Goal: Task Accomplishment & Management: Use online tool/utility

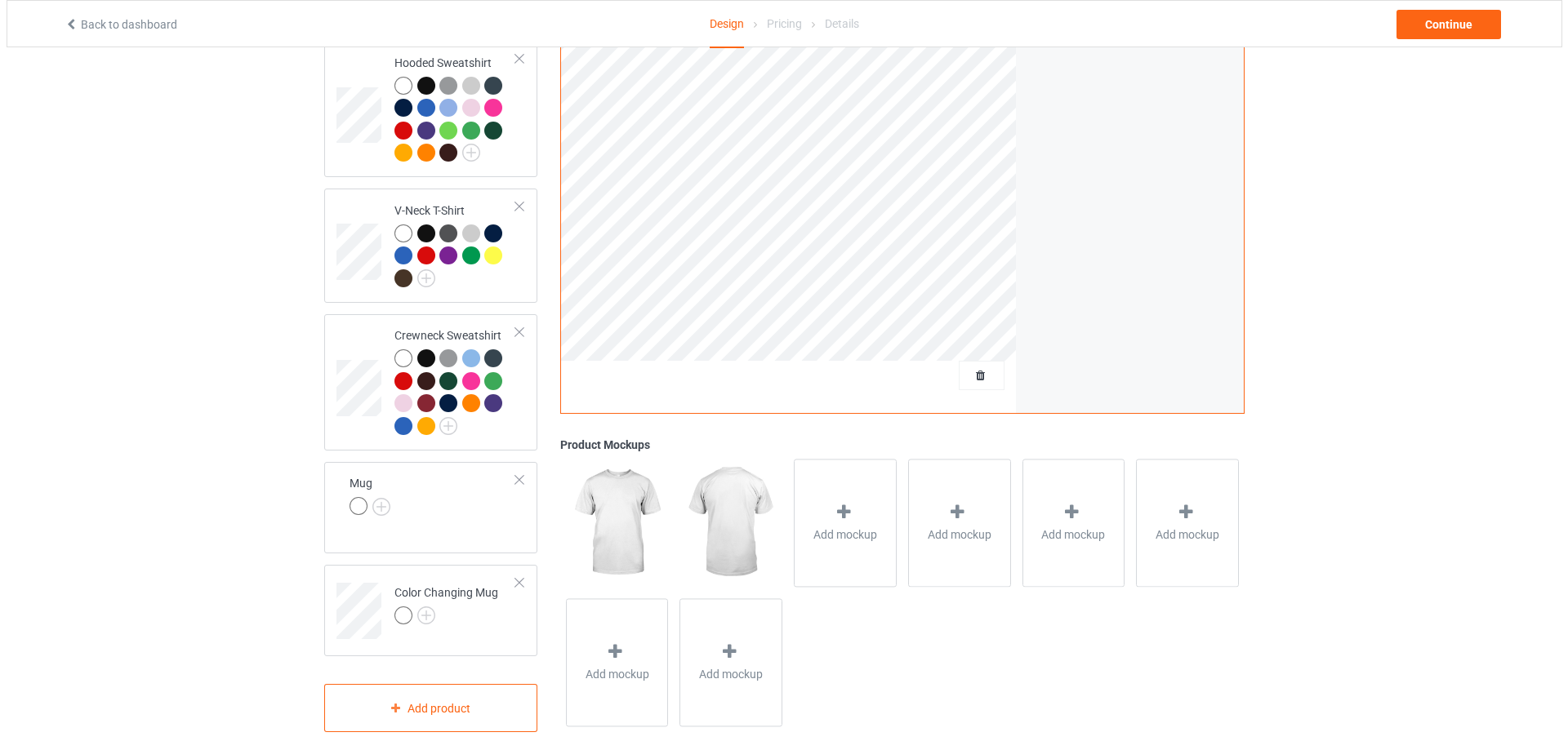
scroll to position [460, 0]
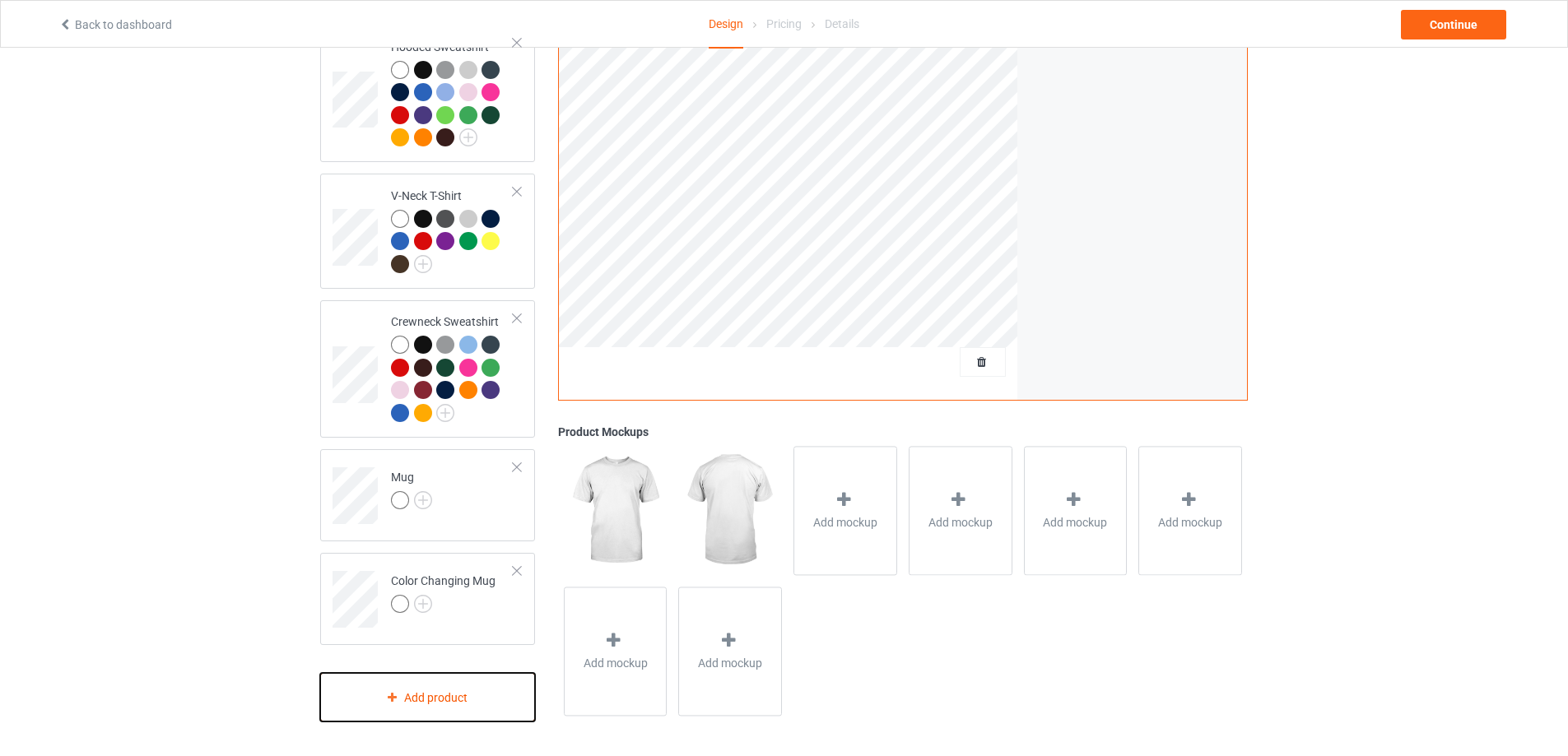
click at [459, 707] on div "Add product" at bounding box center [427, 697] width 215 height 48
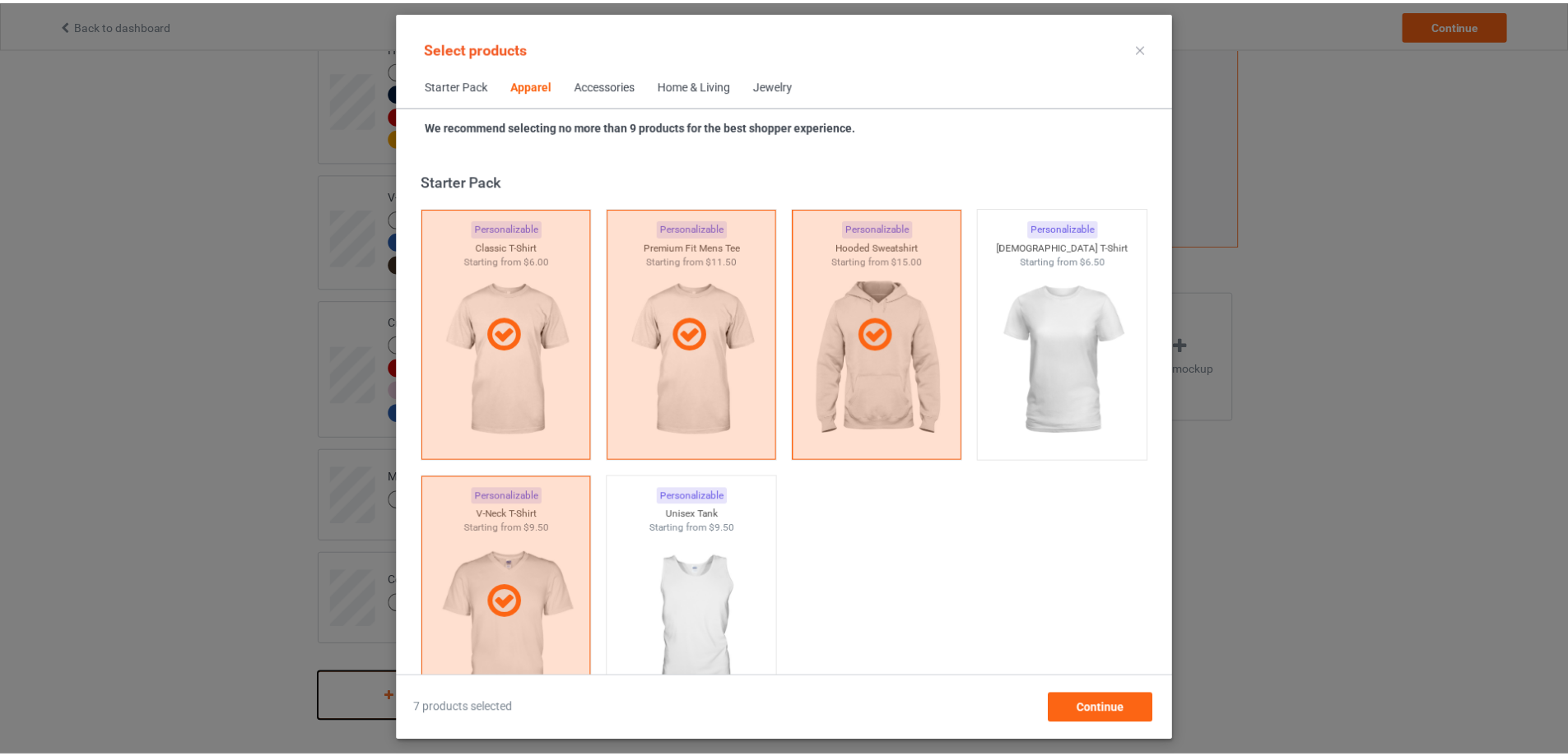
scroll to position [613, 0]
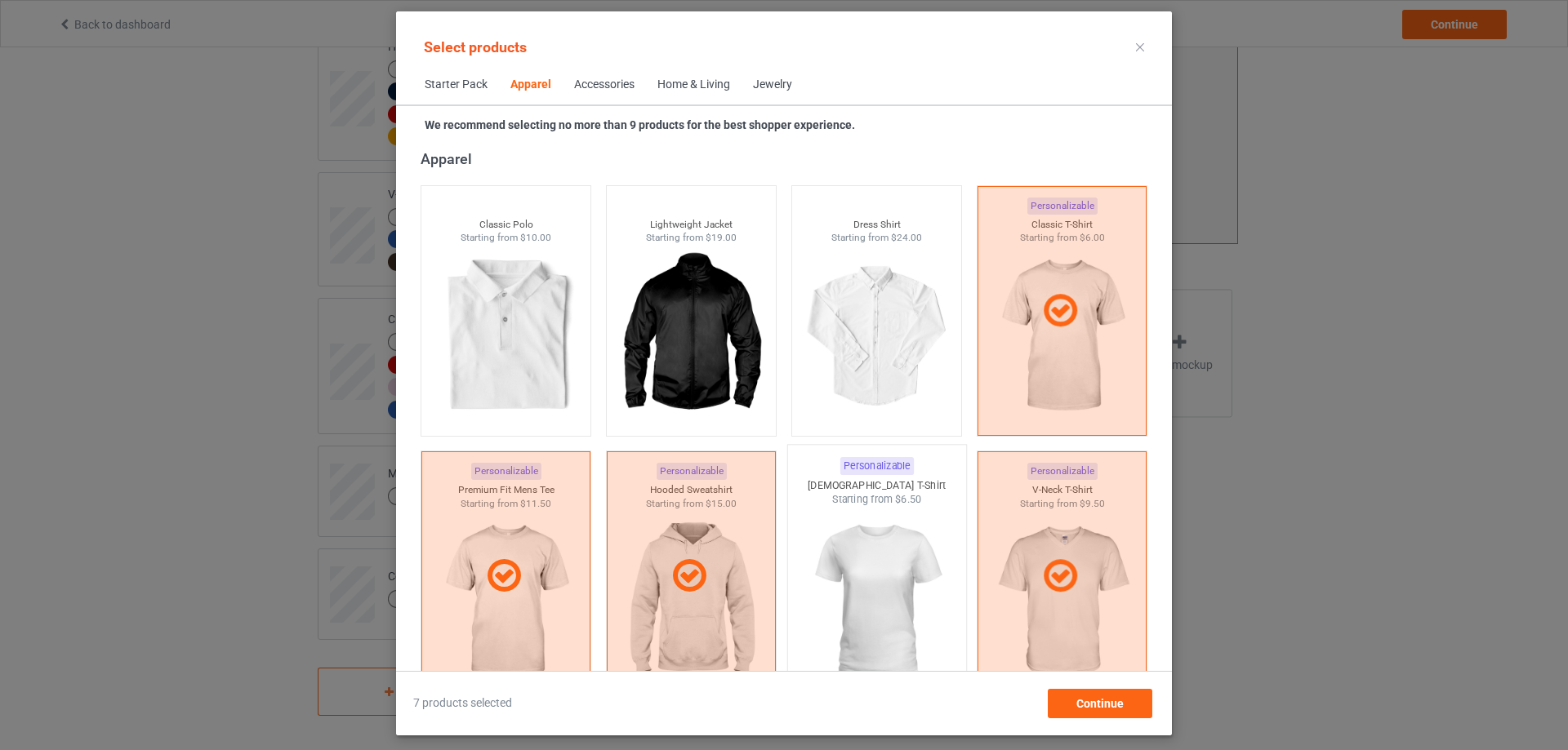
click at [902, 544] on img at bounding box center [877, 603] width 154 height 192
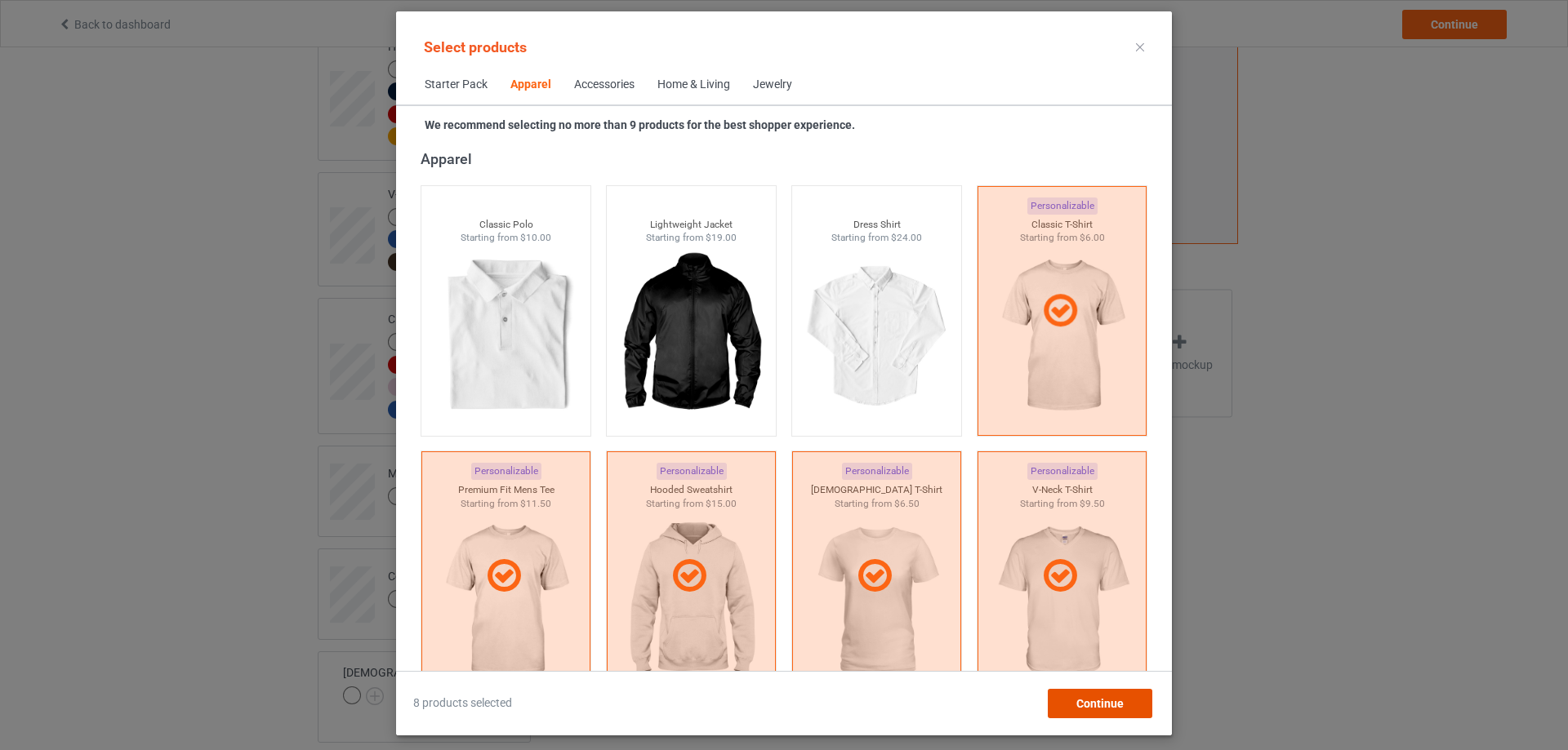
click at [1097, 701] on span "Continue" at bounding box center [1100, 704] width 47 height 13
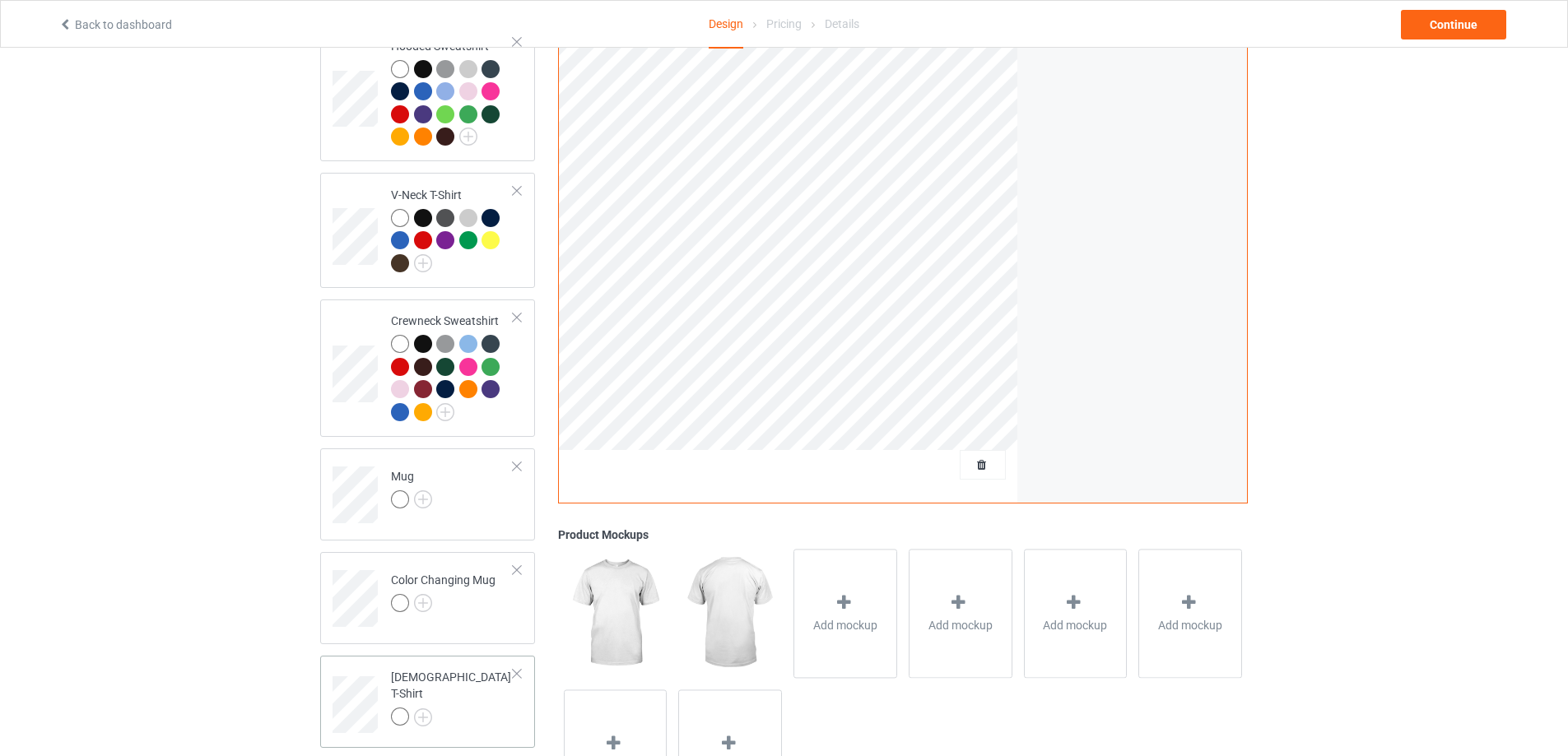
scroll to position [567, 0]
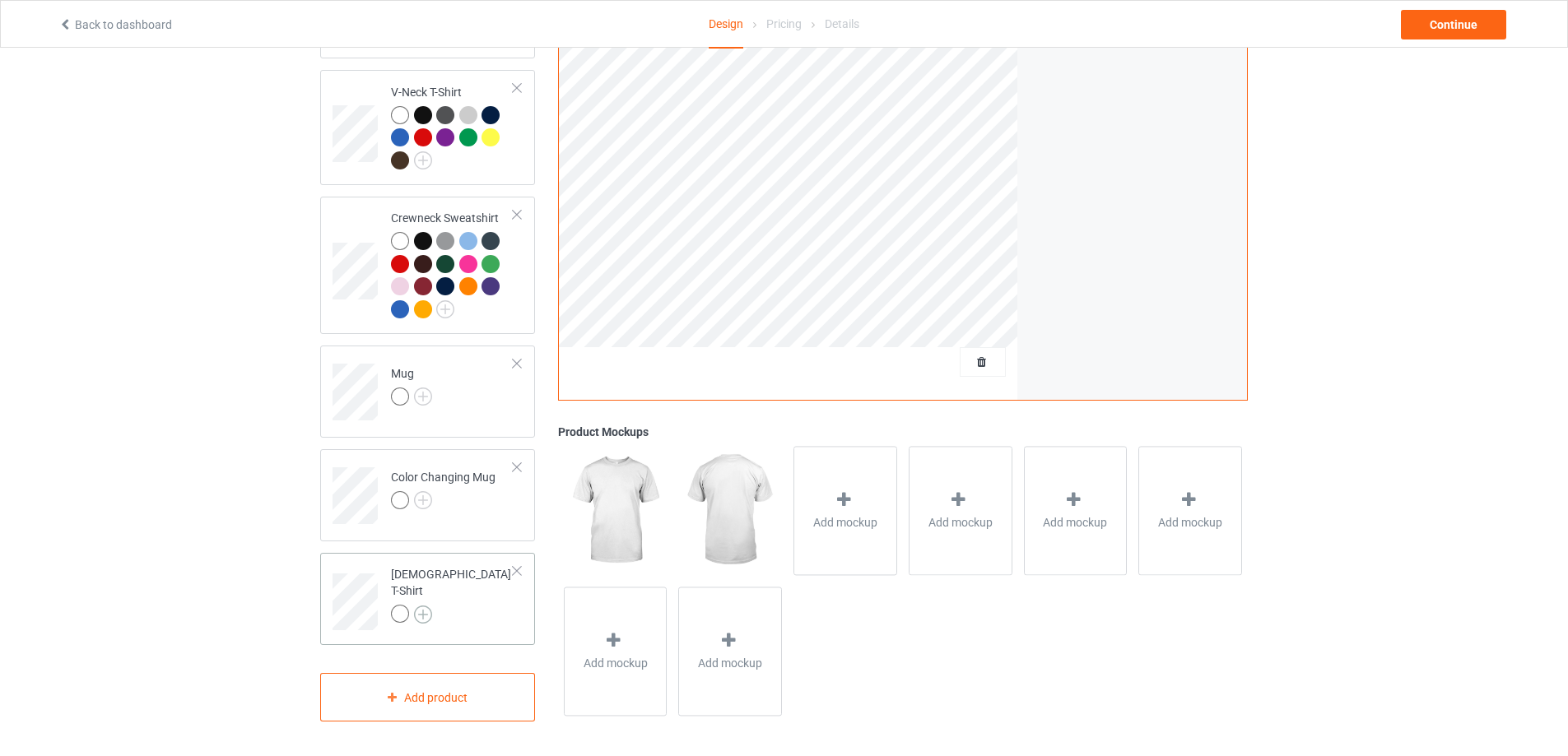
click at [427, 607] on img at bounding box center [423, 614] width 18 height 18
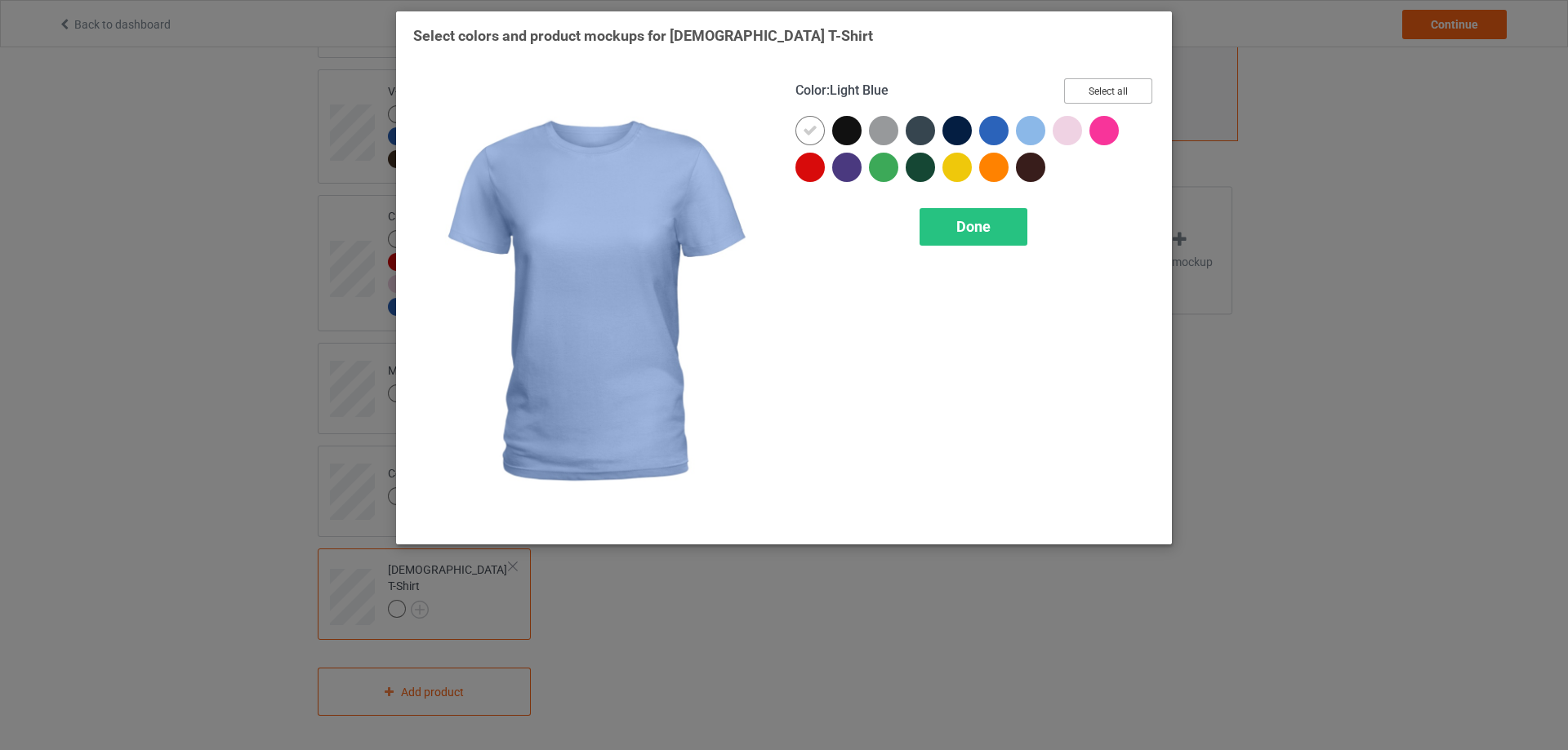
click at [1097, 87] on button "Select all" at bounding box center [1109, 90] width 88 height 25
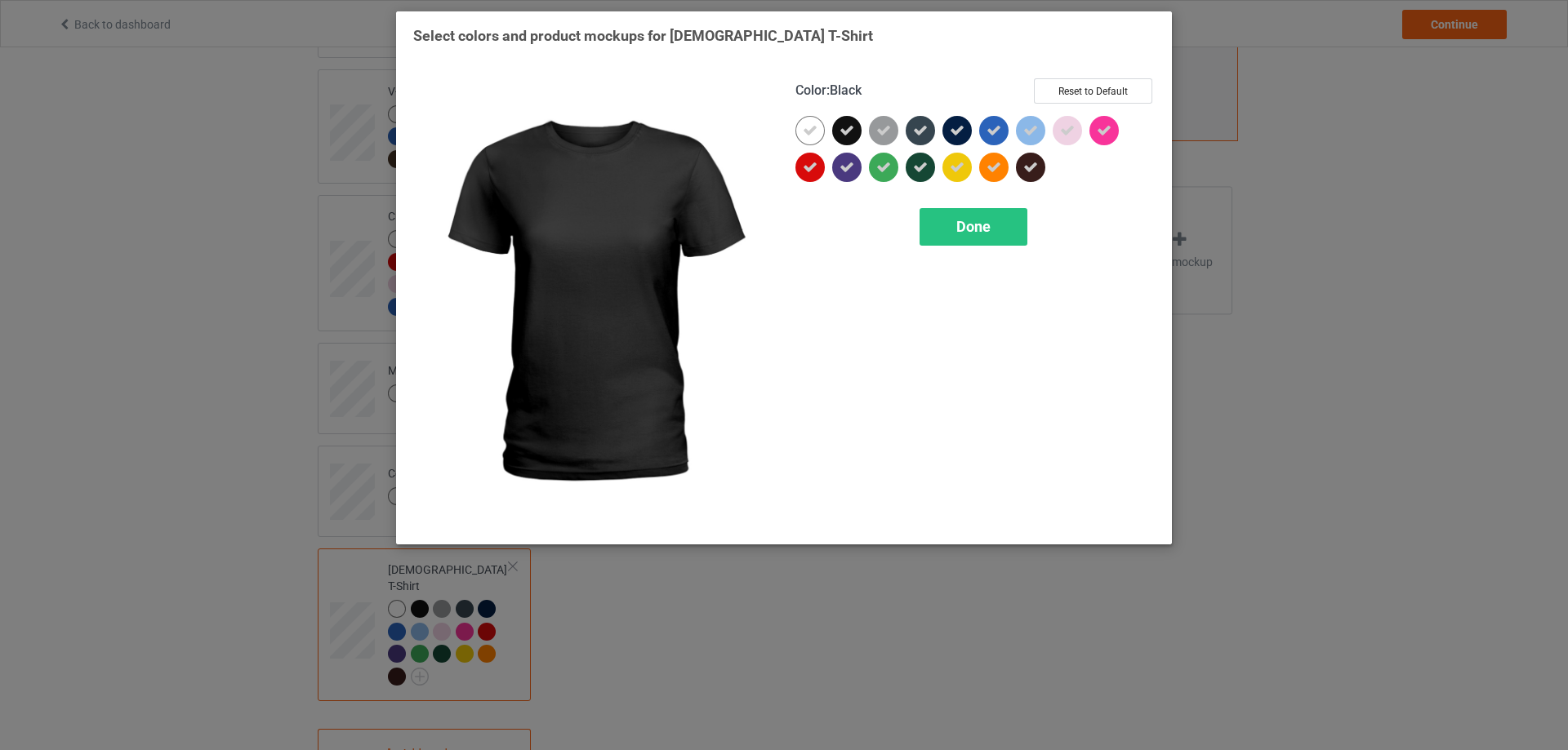
click at [843, 139] on div at bounding box center [847, 131] width 29 height 29
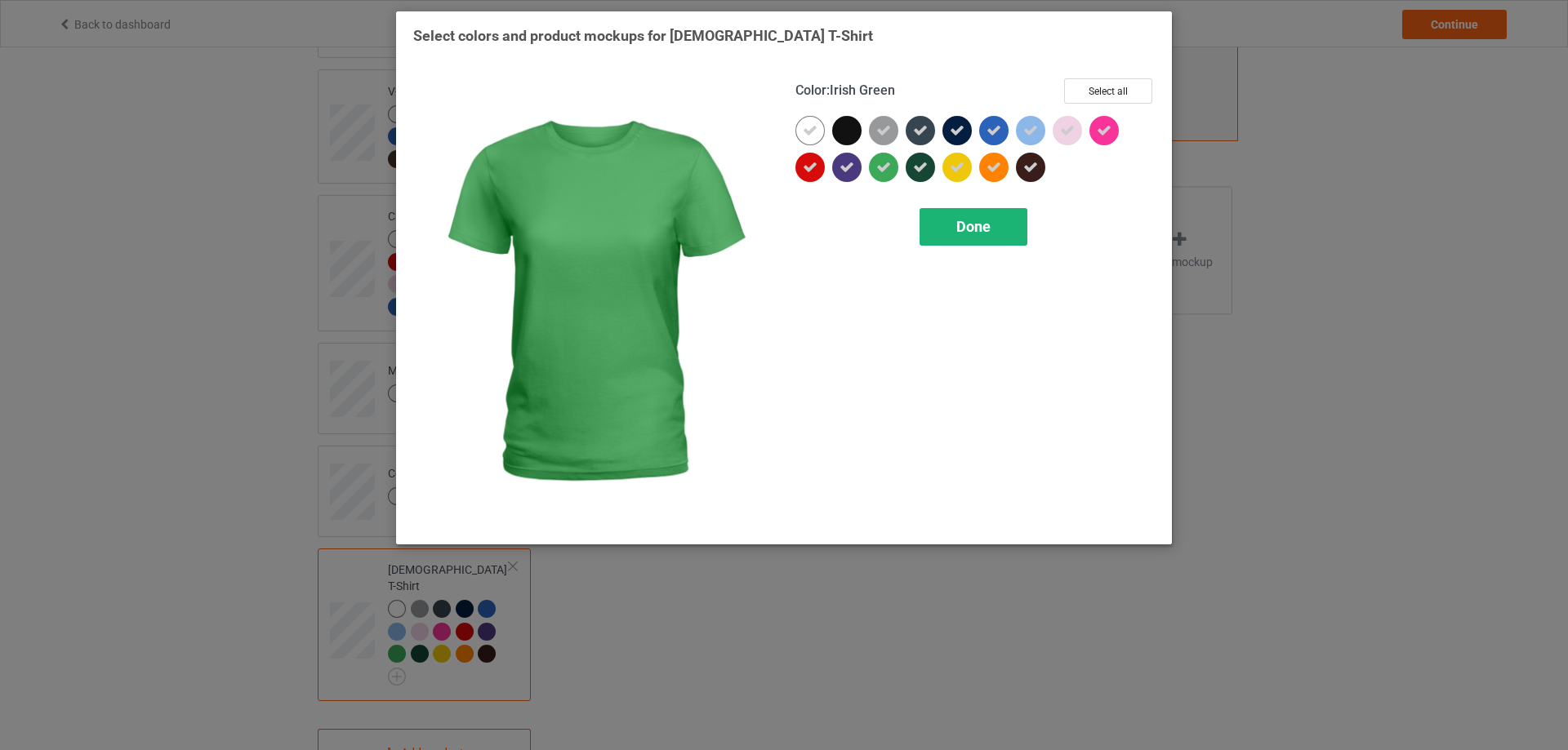
click at [943, 222] on div "Done" at bounding box center [973, 227] width 108 height 38
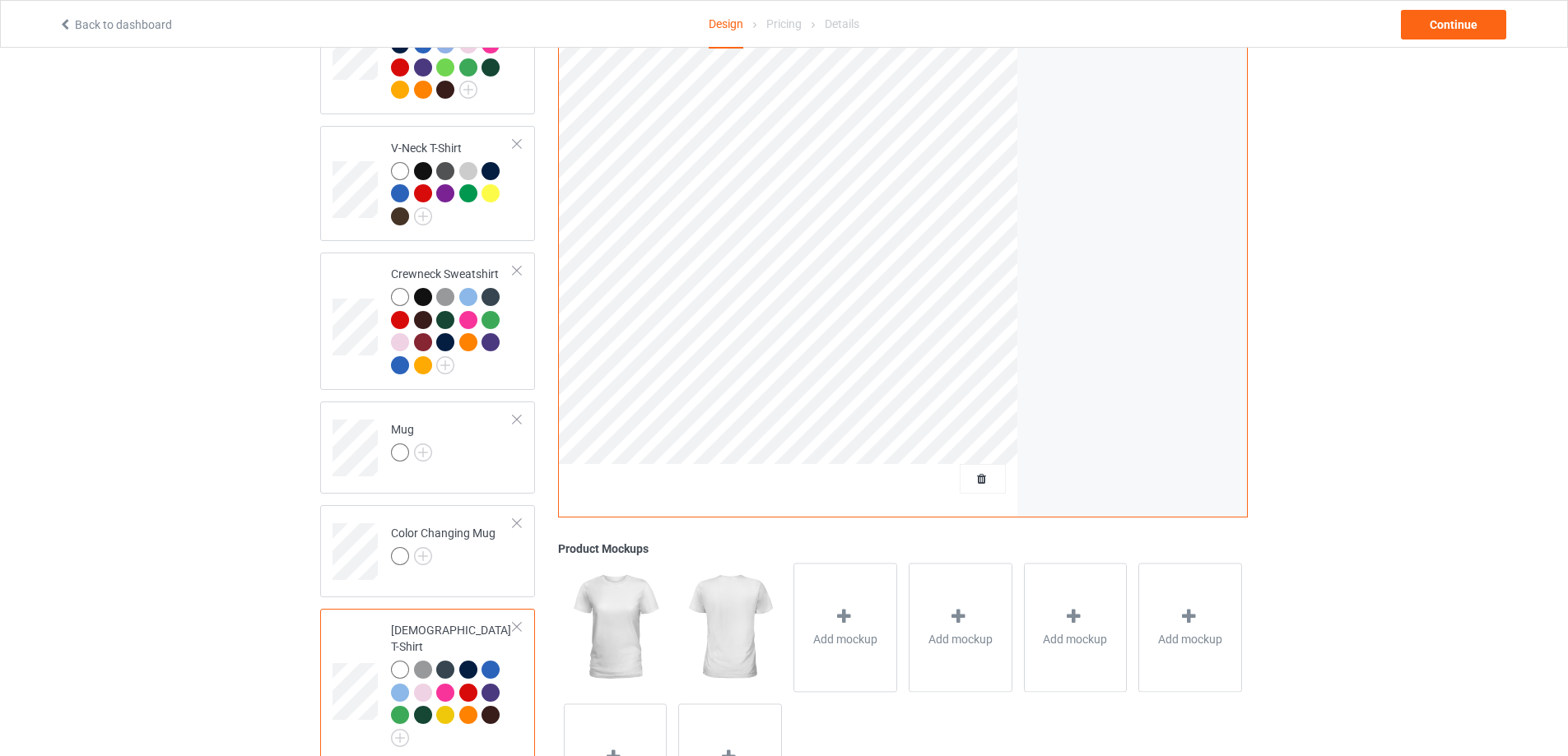
scroll to position [485, 0]
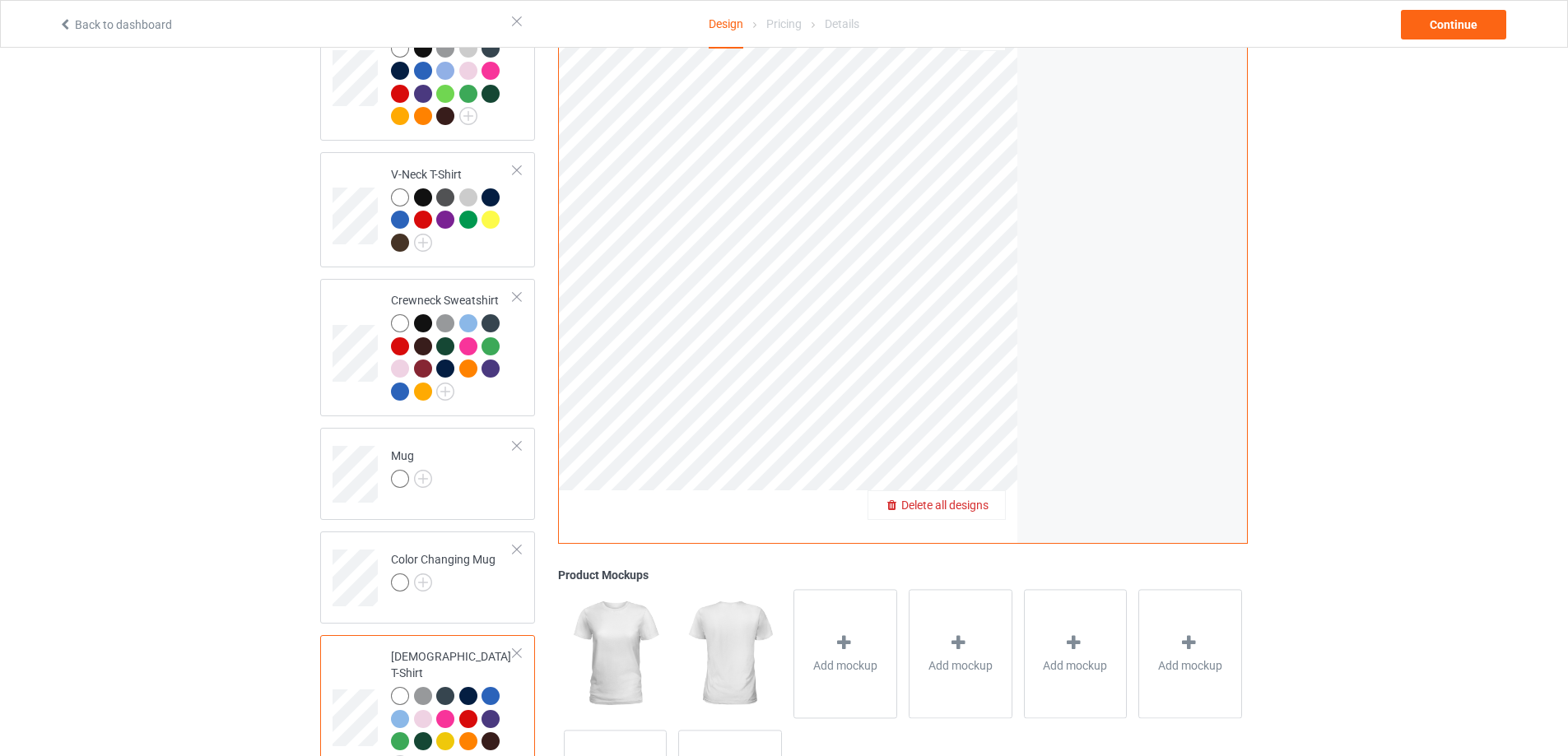
click at [978, 500] on span "Delete all designs" at bounding box center [945, 506] width 87 height 13
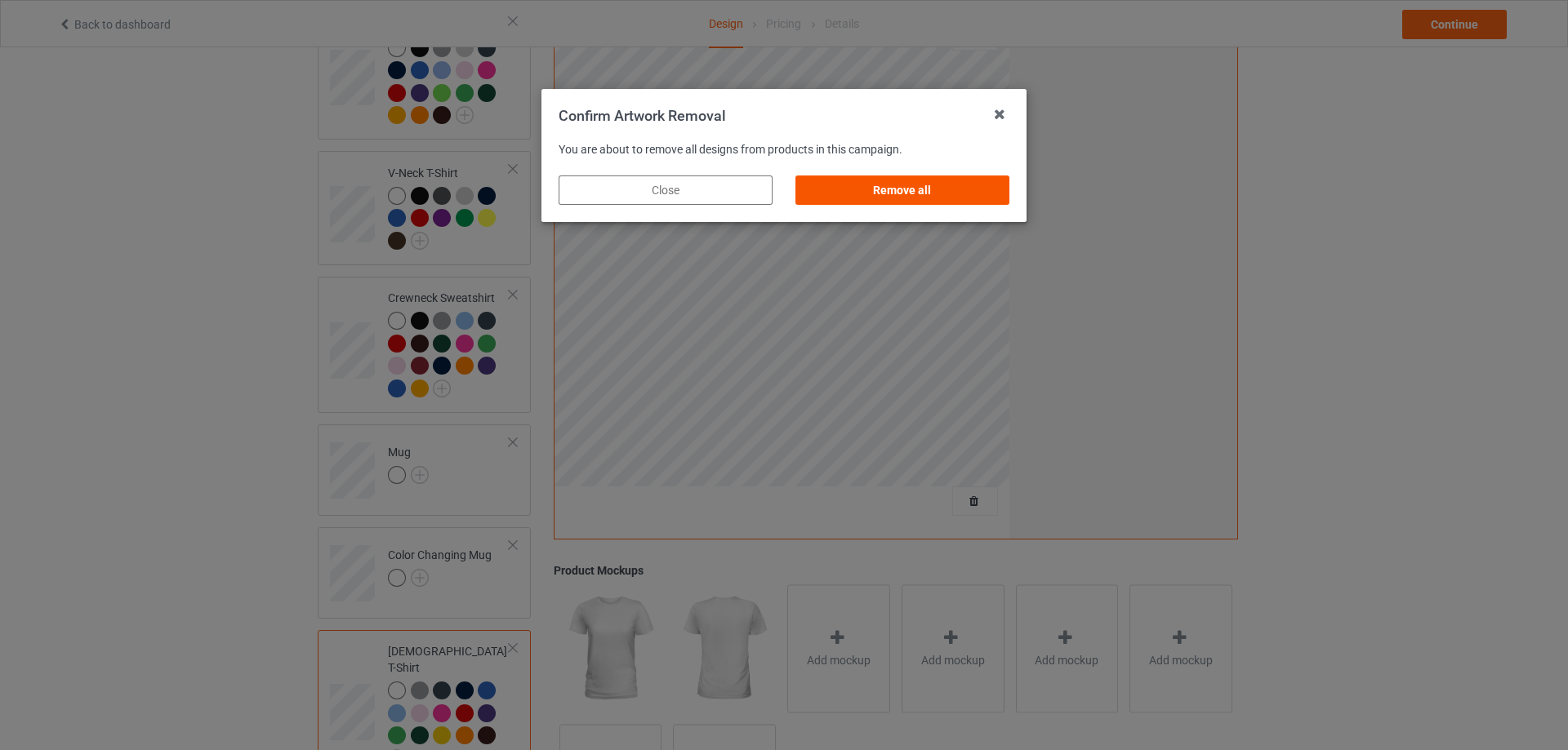
click at [901, 193] on div "Remove all" at bounding box center [902, 191] width 214 height 29
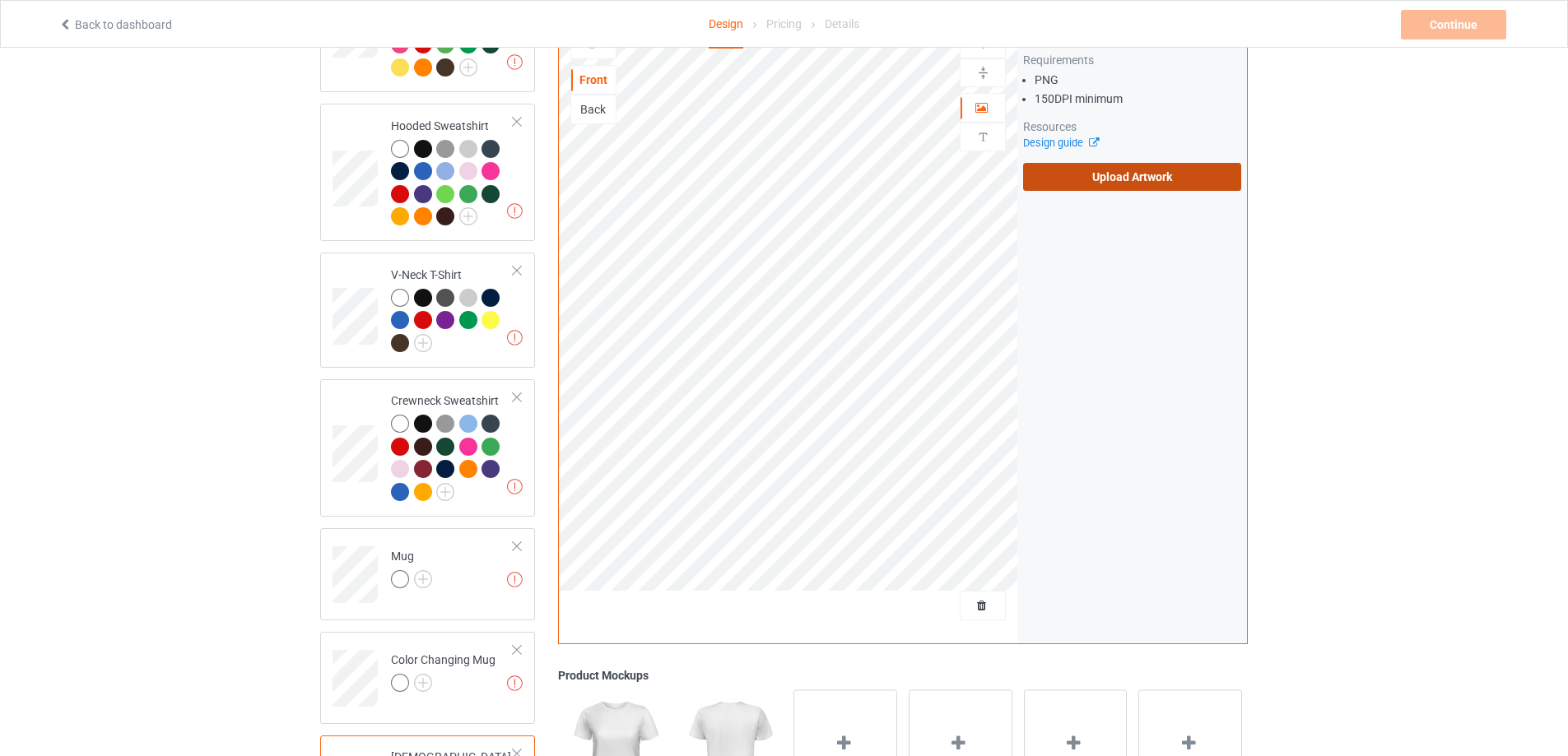
scroll to position [320, 0]
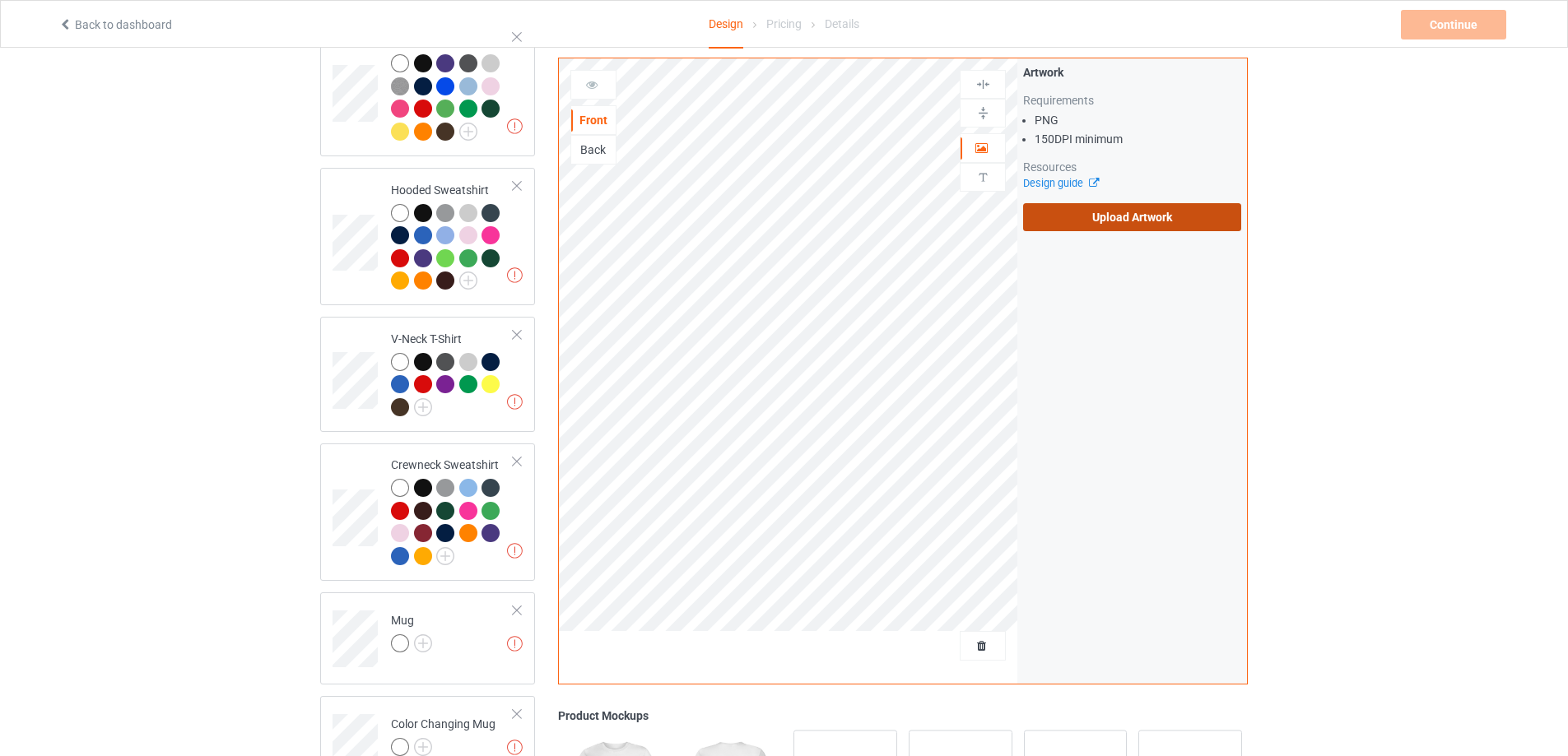
click at [1100, 224] on label "Upload Artwork" at bounding box center [1131, 217] width 218 height 28
click at [0, 0] on input "Upload Artwork" at bounding box center [0, 0] width 0 height 0
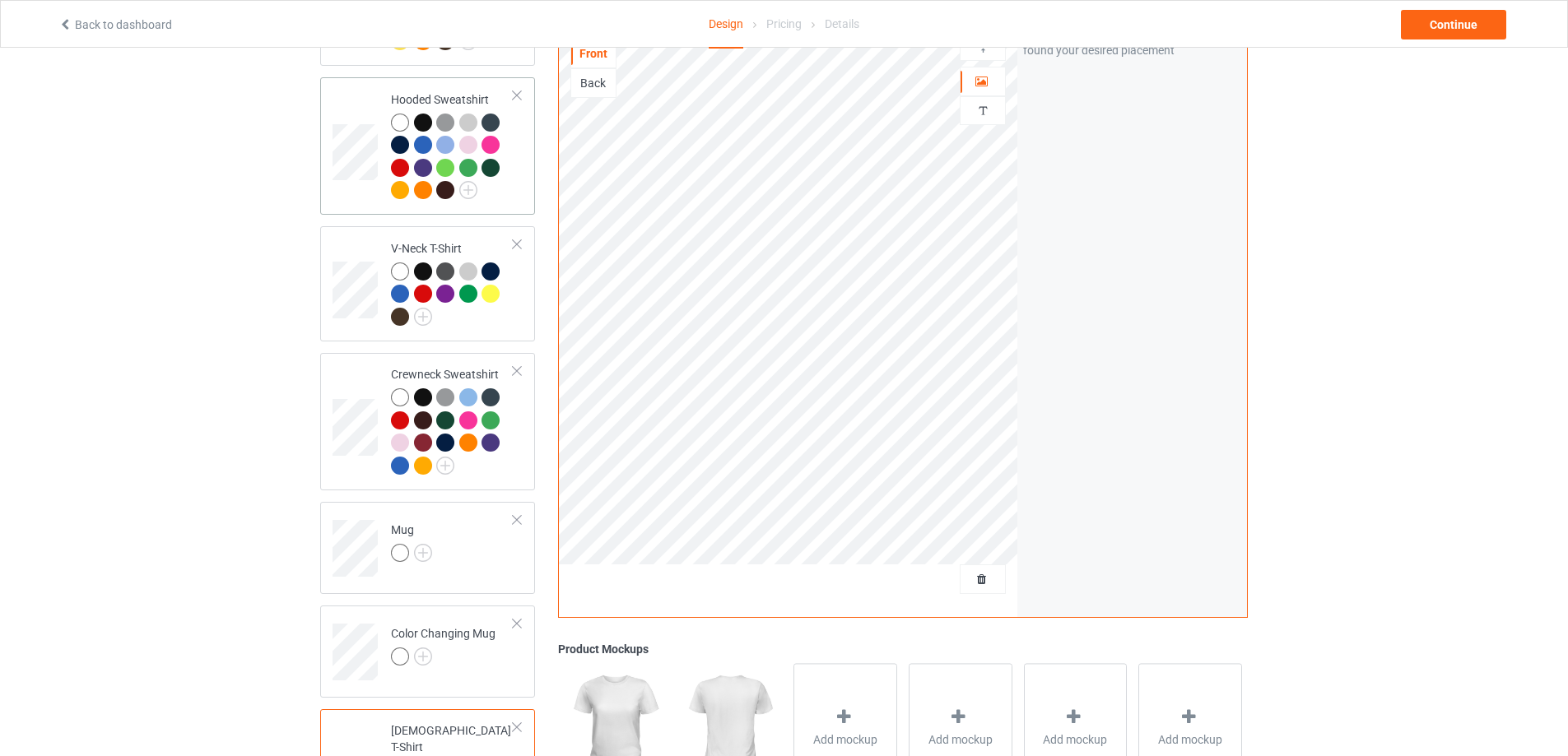
scroll to position [612, 0]
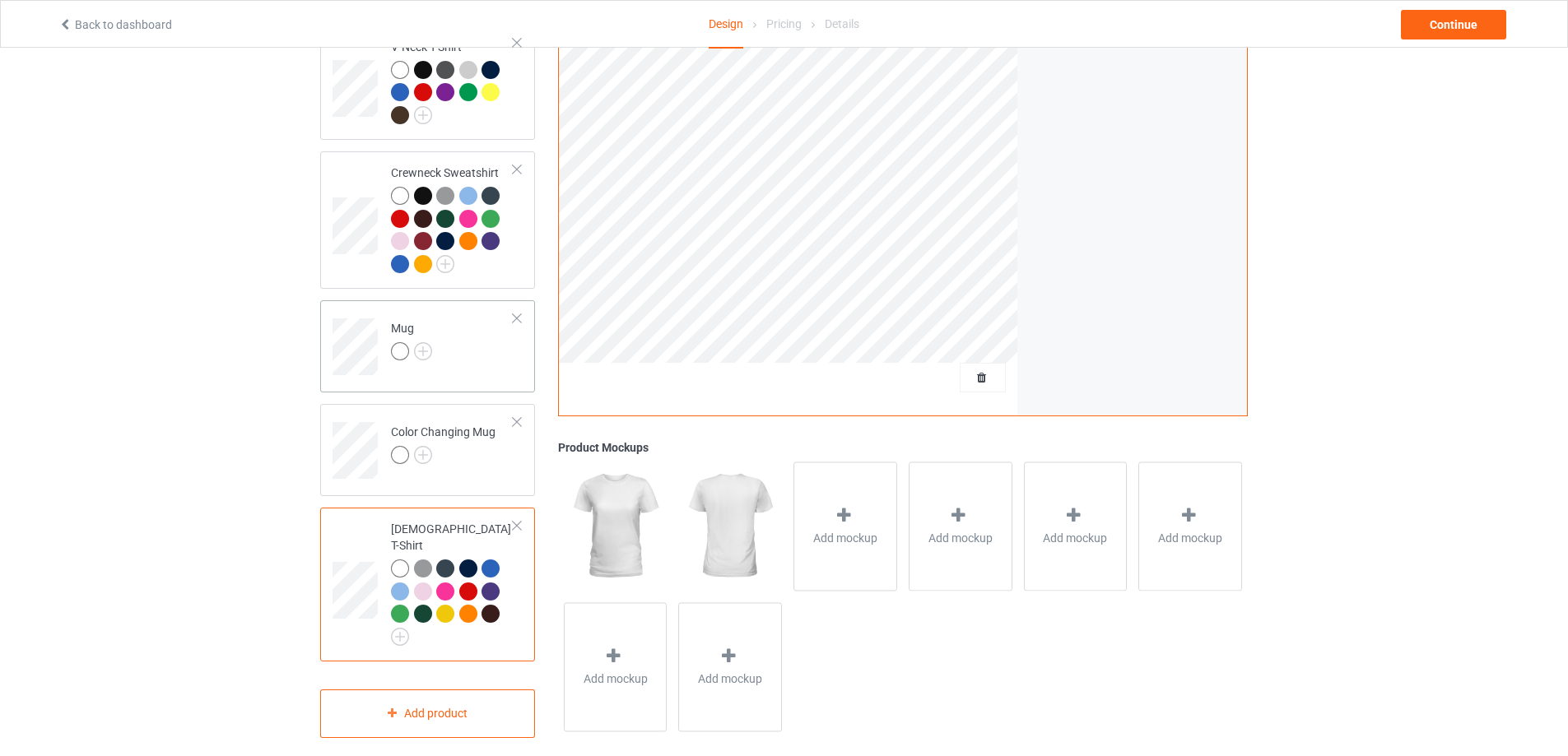
click at [468, 386] on div "Mug" at bounding box center [427, 345] width 215 height 92
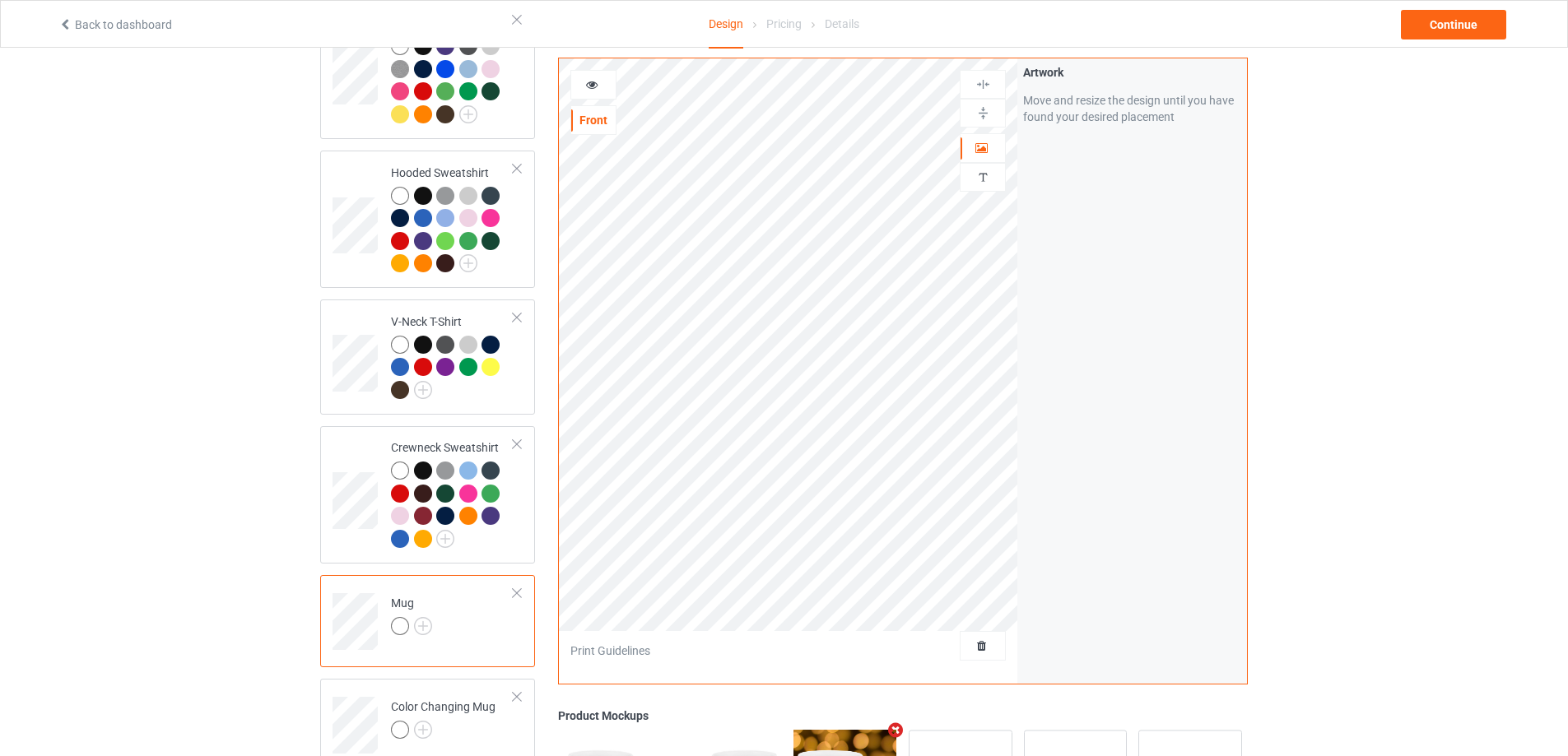
scroll to position [283, 0]
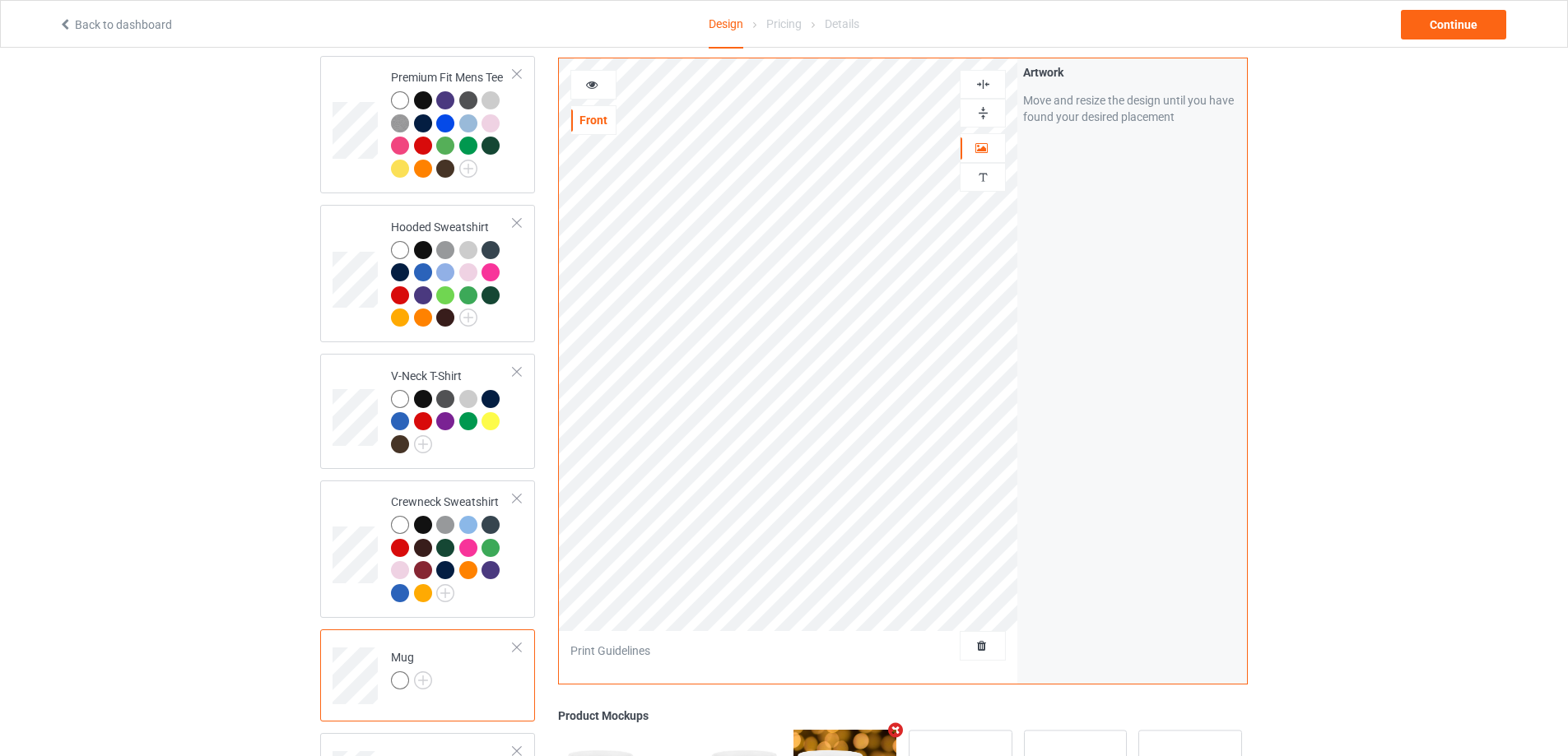
click at [977, 111] on img at bounding box center [983, 112] width 16 height 16
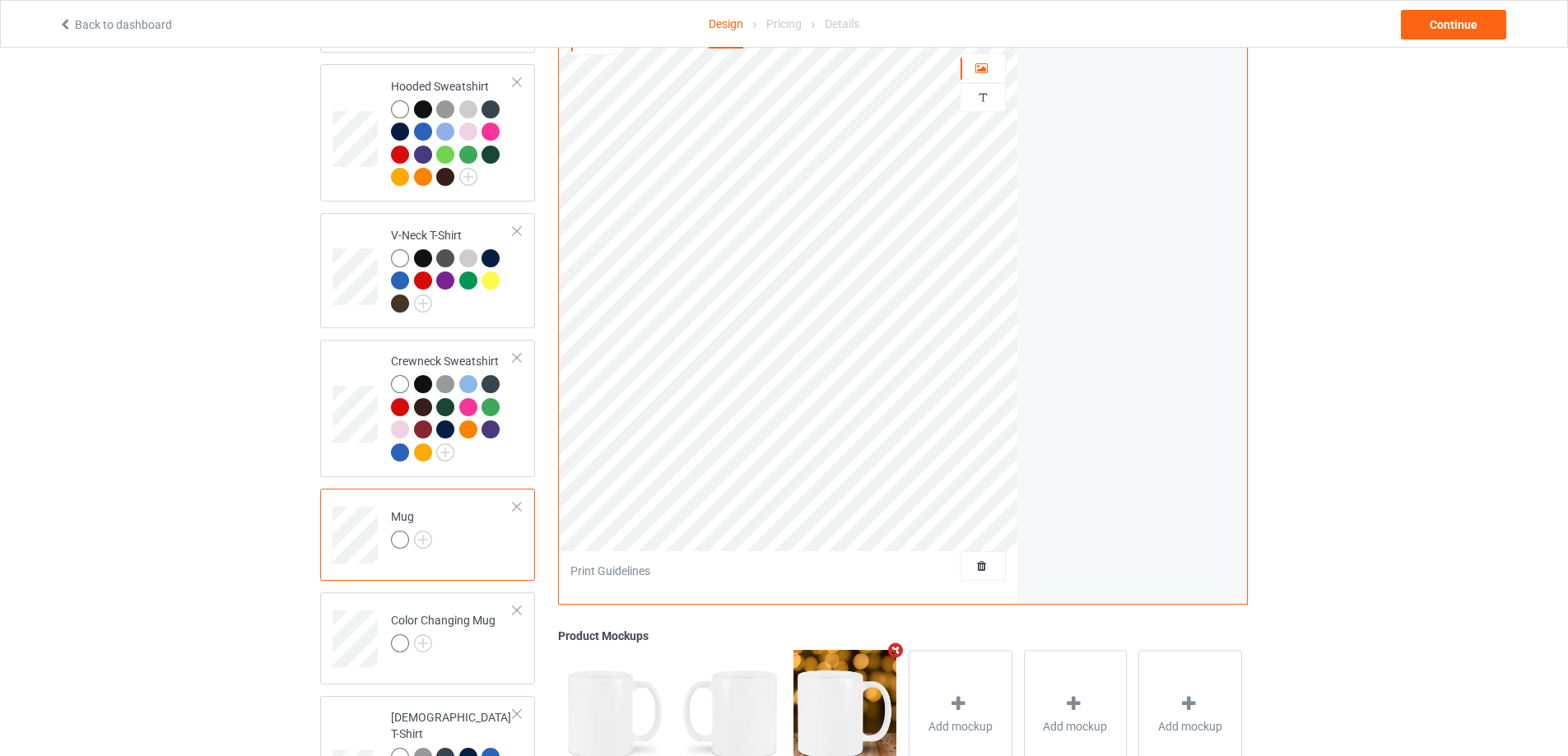
scroll to position [612, 0]
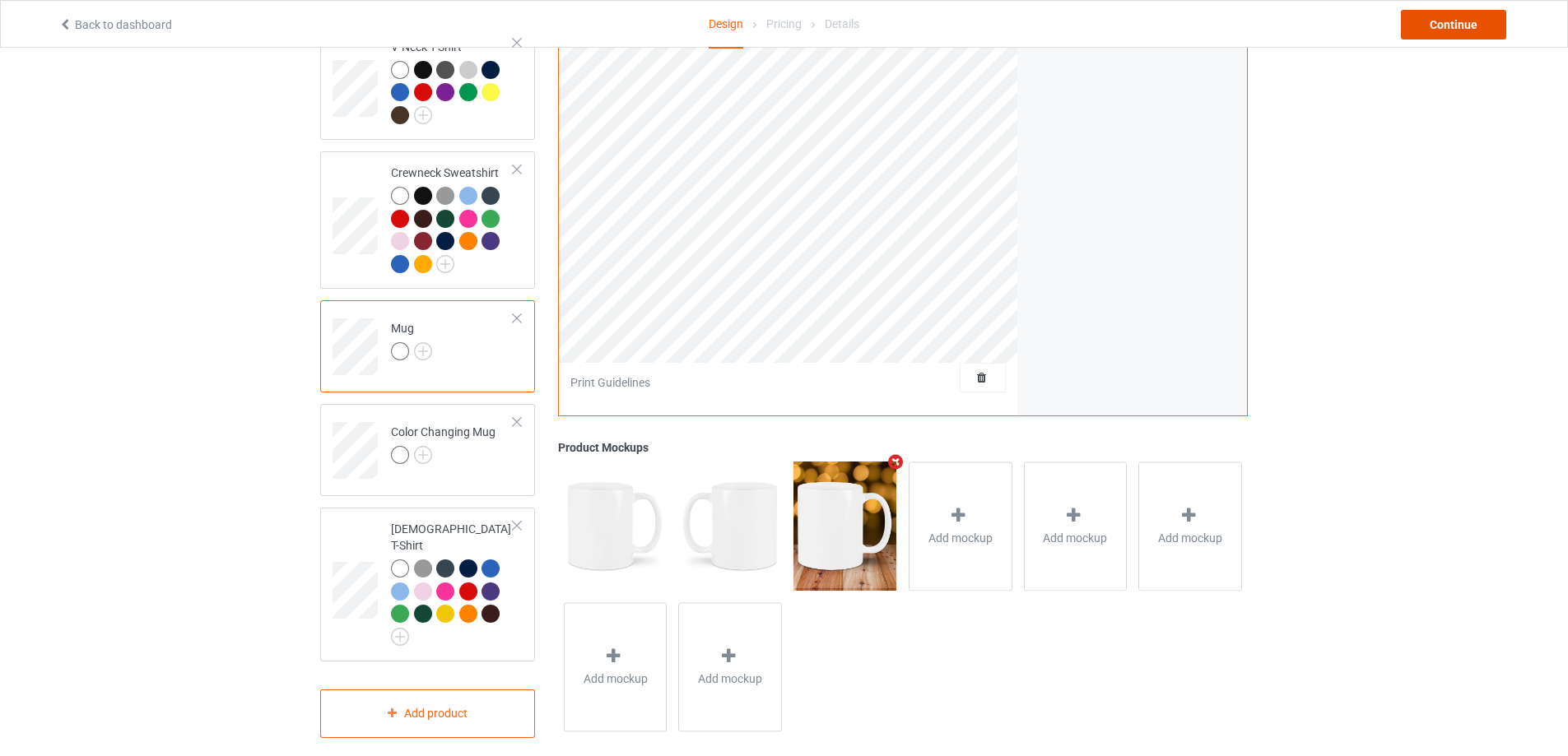
click at [1447, 18] on div "Continue" at bounding box center [1453, 25] width 105 height 30
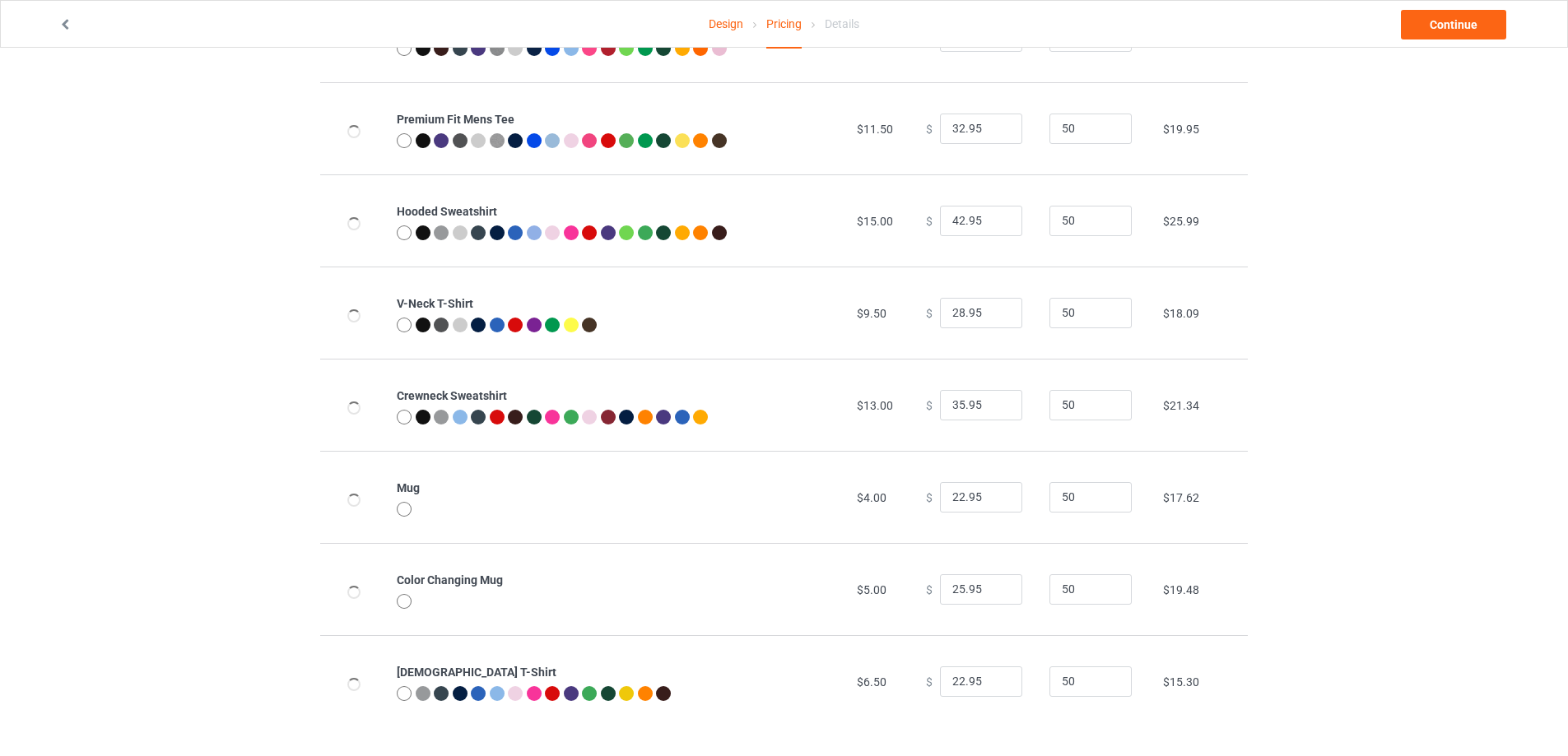
scroll to position [177, 0]
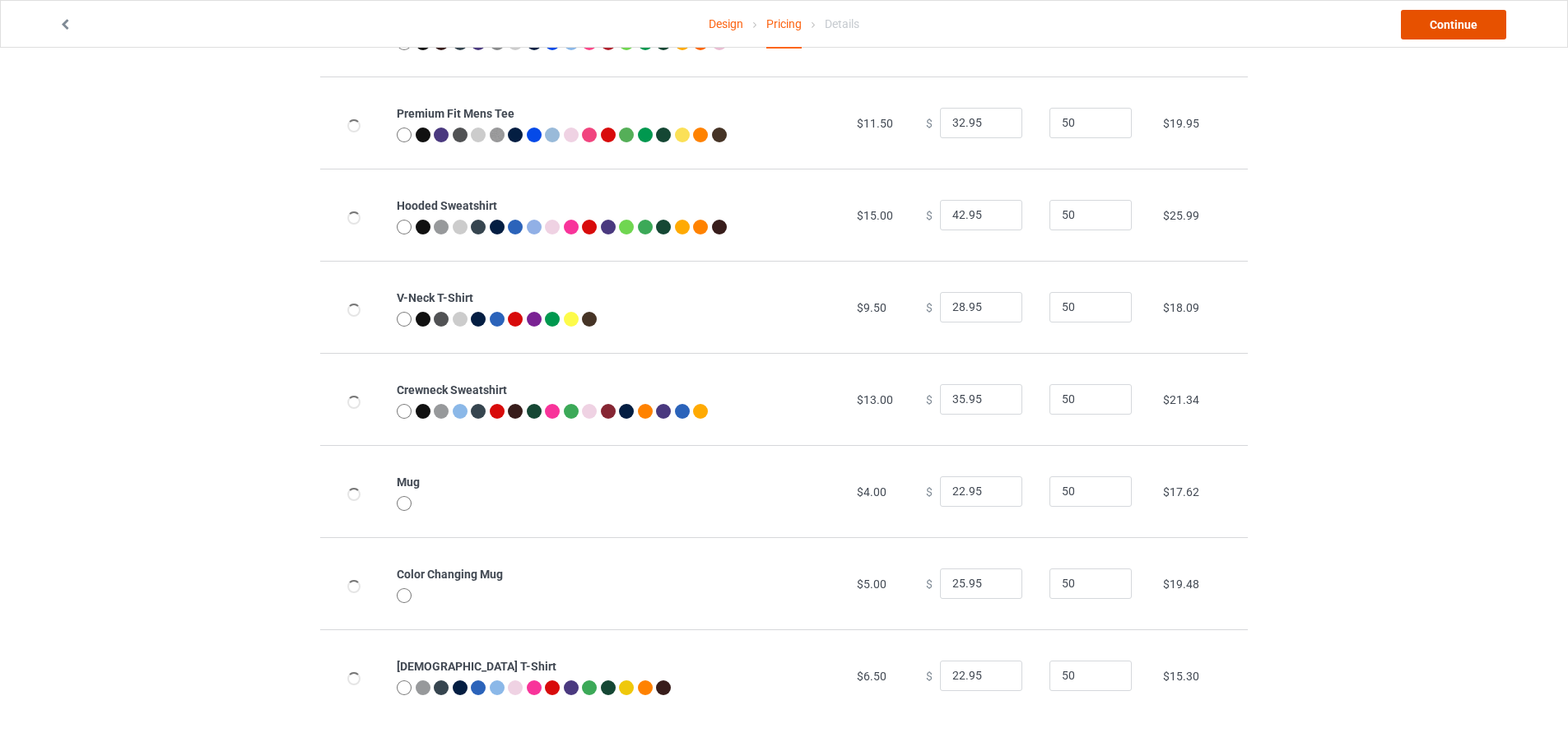
click at [1473, 26] on link "Continue" at bounding box center [1453, 25] width 105 height 30
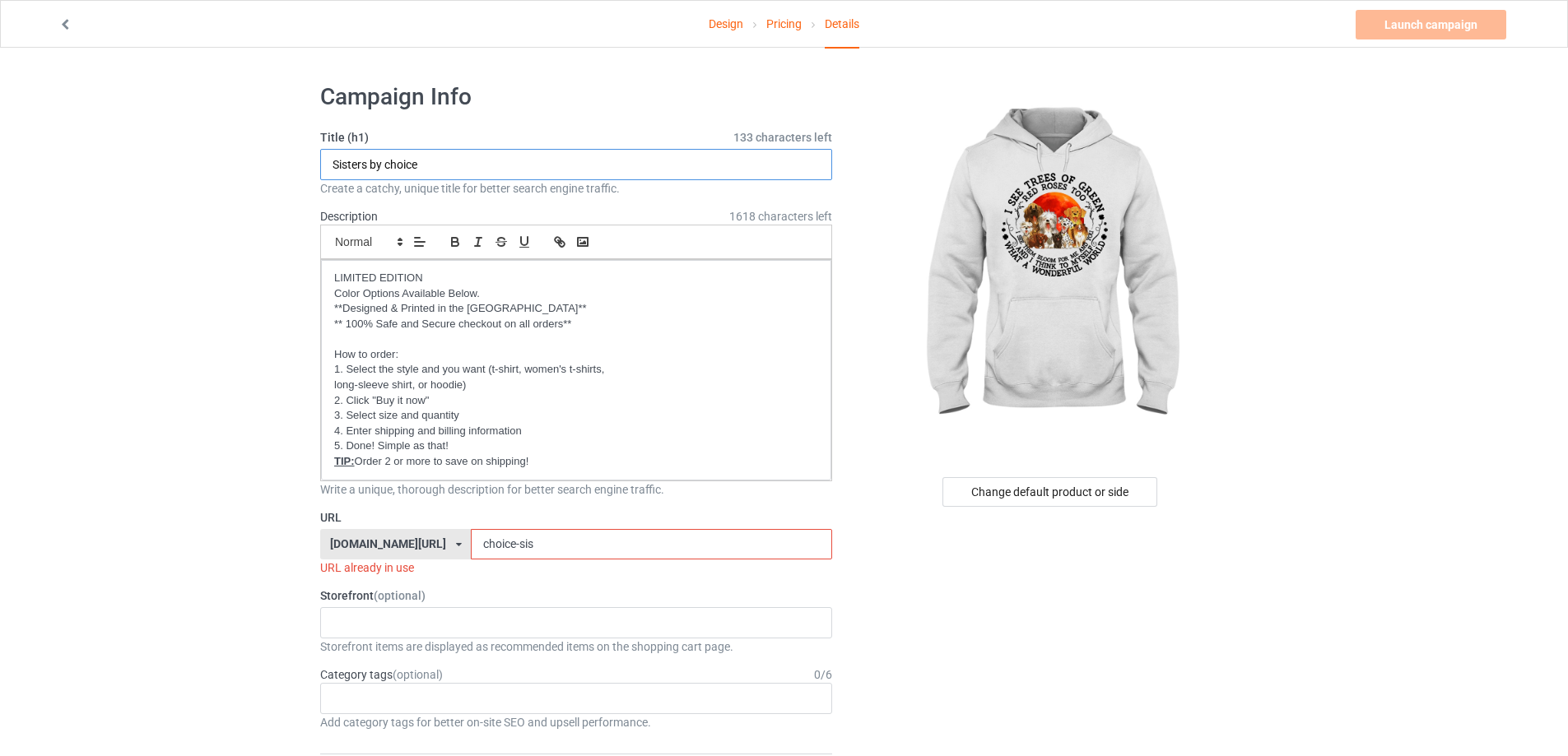
drag, startPoint x: 453, startPoint y: 163, endPoint x: 314, endPoint y: 176, distance: 139.6
type input "a wonderful world"
drag, startPoint x: 568, startPoint y: 540, endPoint x: 415, endPoint y: 548, distance: 153.2
click at [415, 548] on div "[DOMAIN_NAME][URL] [DOMAIN_NAME][URL] [DOMAIN_NAME][URL] [DOMAIN_NAME][URL] [DO…" at bounding box center [576, 545] width 512 height 32
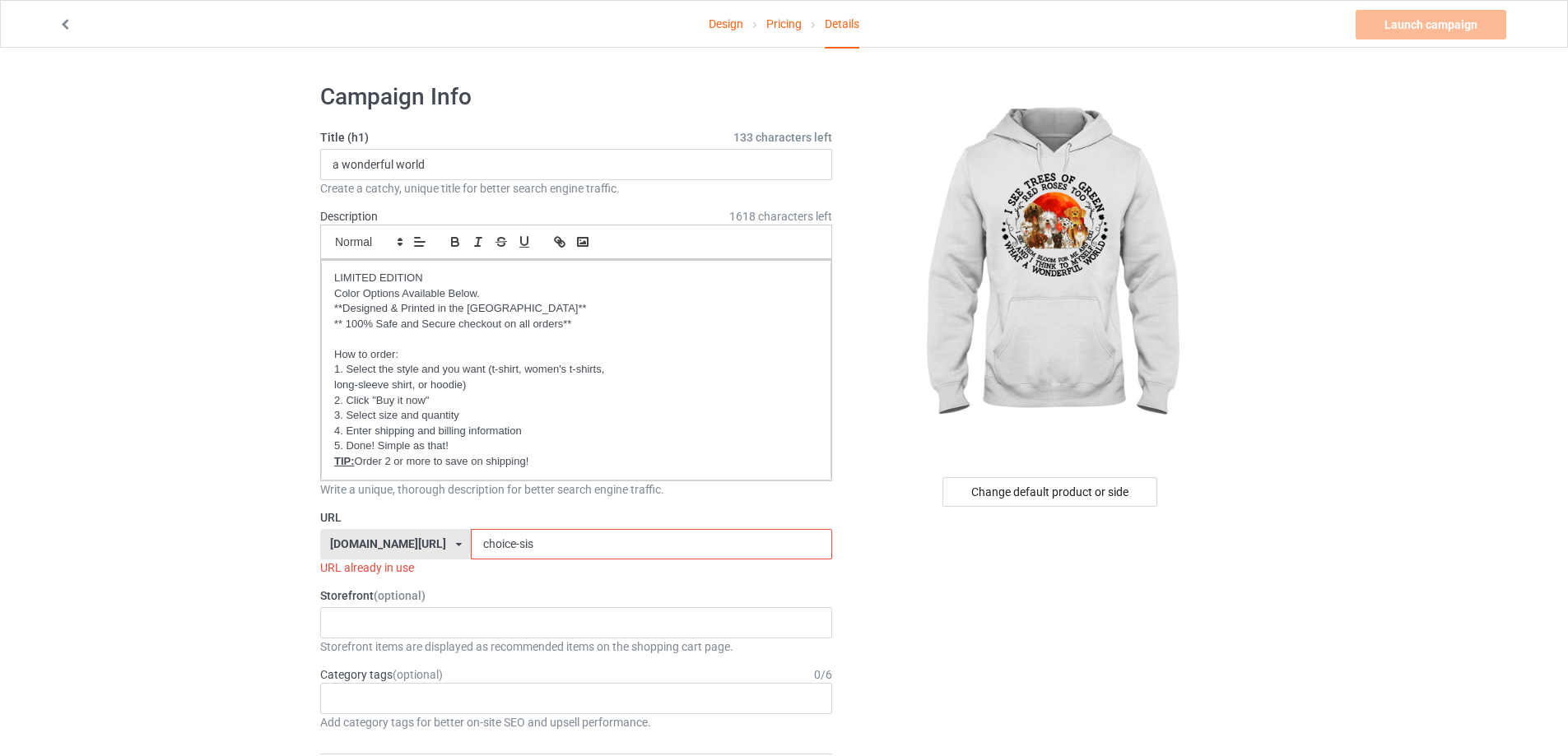
type input "ư"
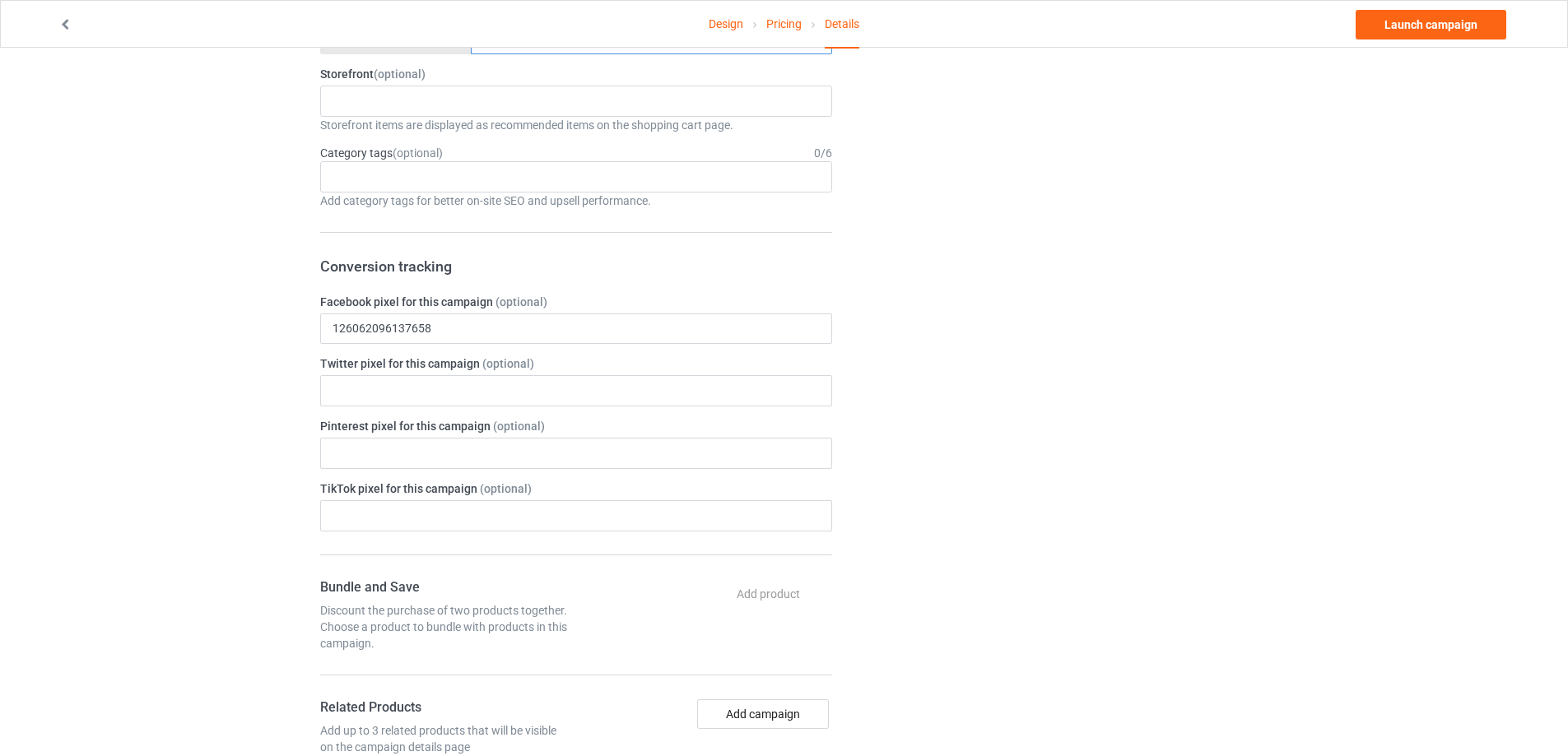
scroll to position [906, 0]
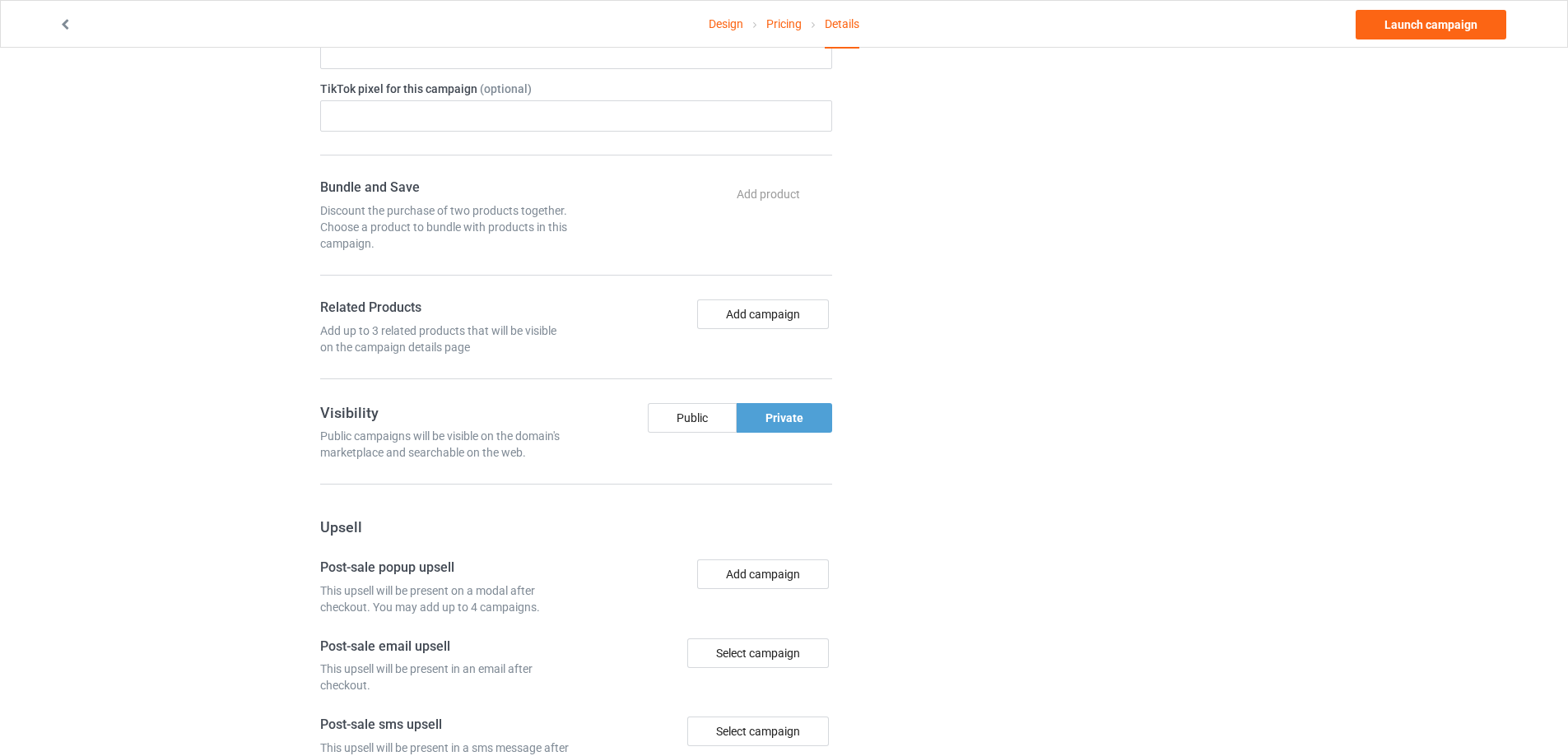
type input "won-world"
click at [1379, 8] on div "Design Pricing Details Launch campaign" at bounding box center [784, 24] width 1474 height 46
click at [1380, 18] on link "Launch campaign" at bounding box center [1431, 25] width 150 height 30
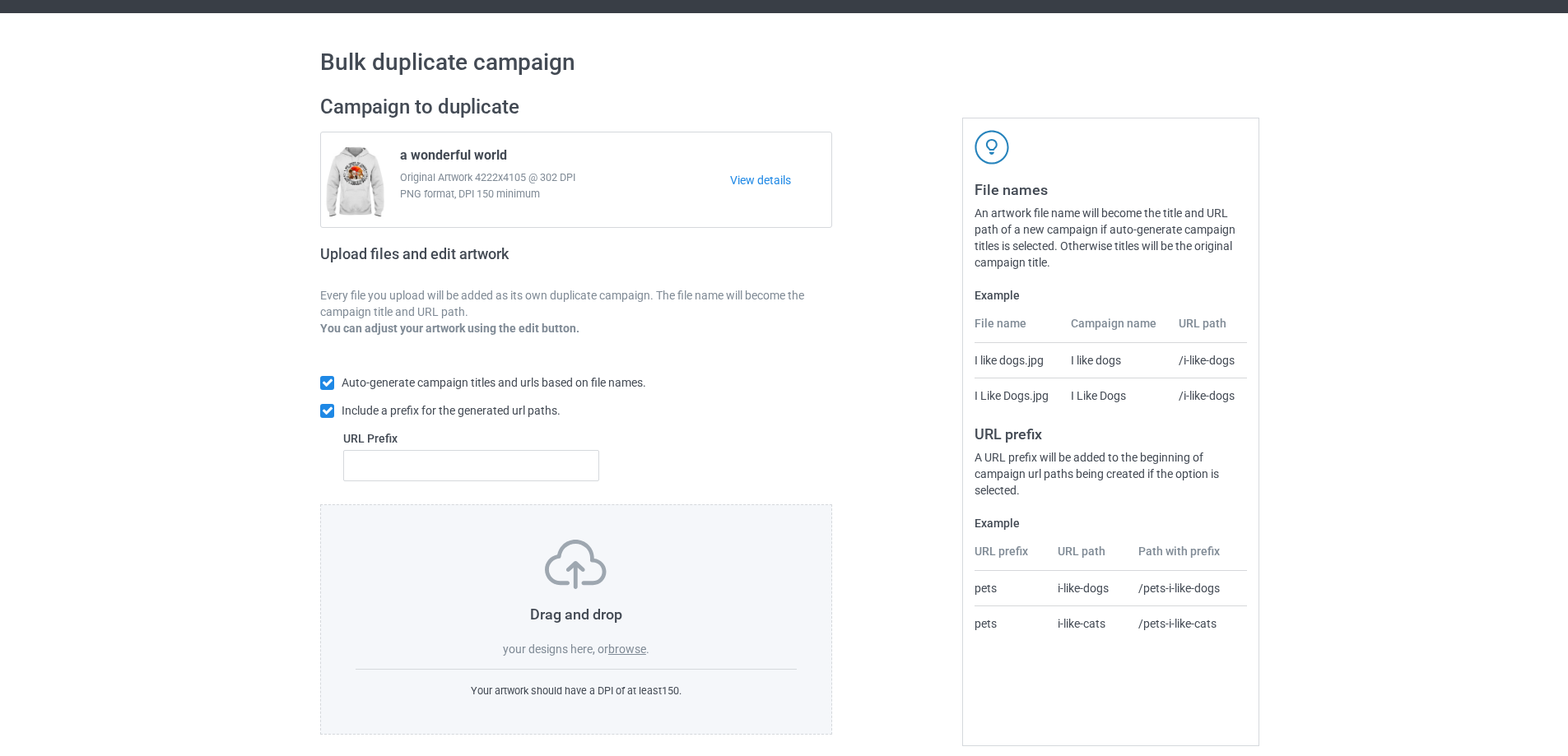
scroll to position [46, 0]
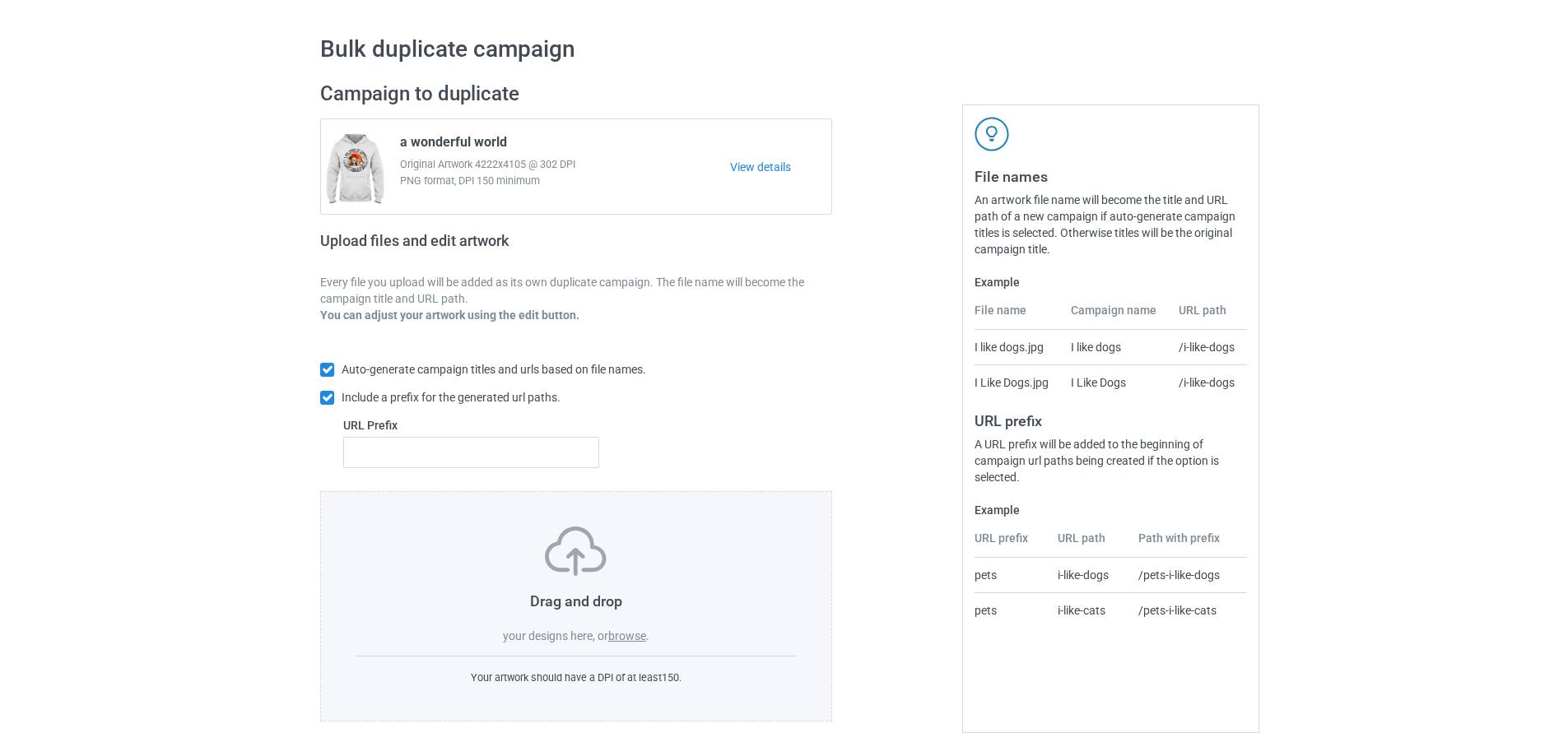
click at [619, 638] on label "browse" at bounding box center [627, 636] width 38 height 13
click at [0, 0] on input "browse" at bounding box center [0, 0] width 0 height 0
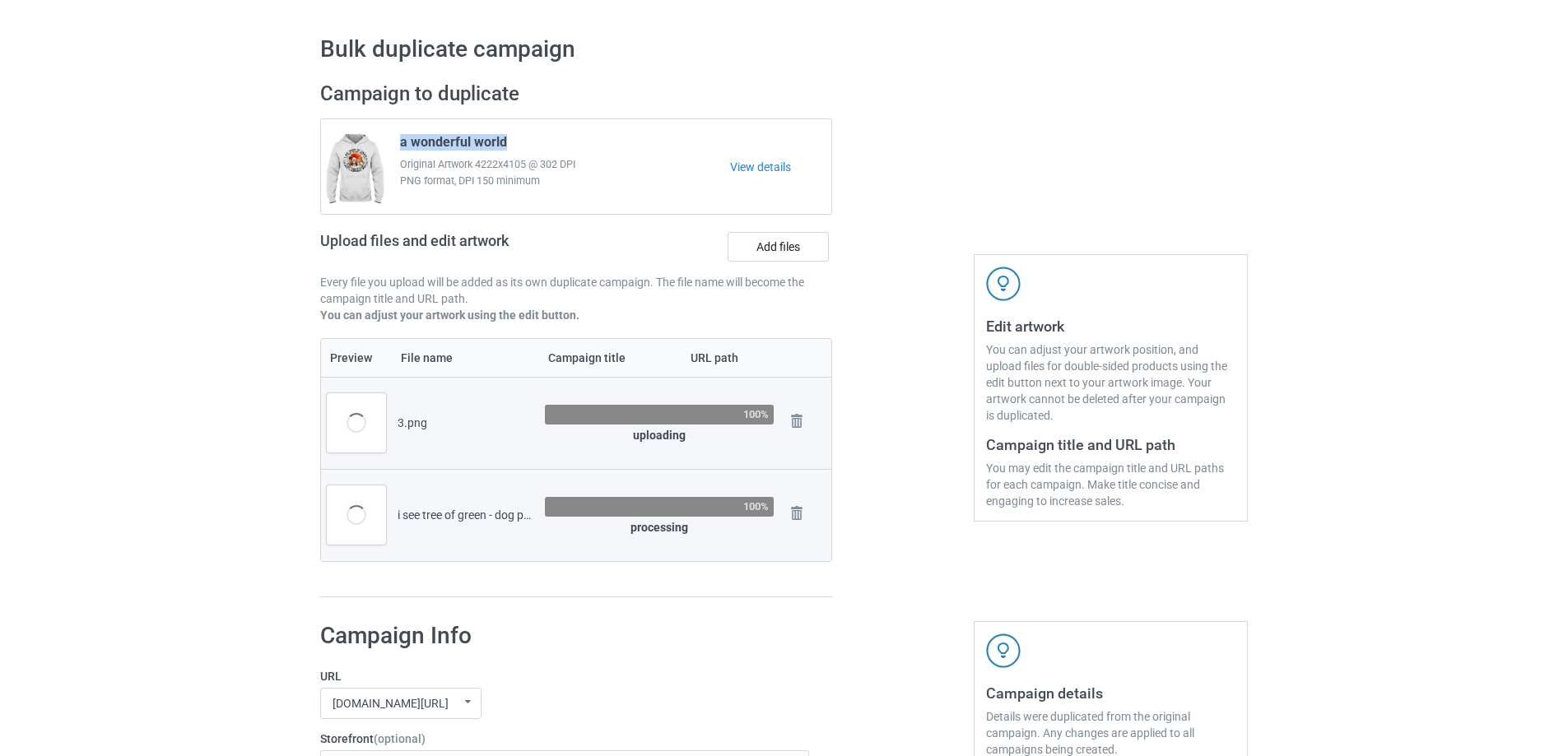
drag, startPoint x: 531, startPoint y: 129, endPoint x: 399, endPoint y: 142, distance: 132.6
click at [399, 142] on div "a wonderful world Original Artwork 4222x4105 @ 302 DPI PNG format, DPI 150 mini…" at bounding box center [559, 166] width 342 height 77
copy span "a wonderful world"
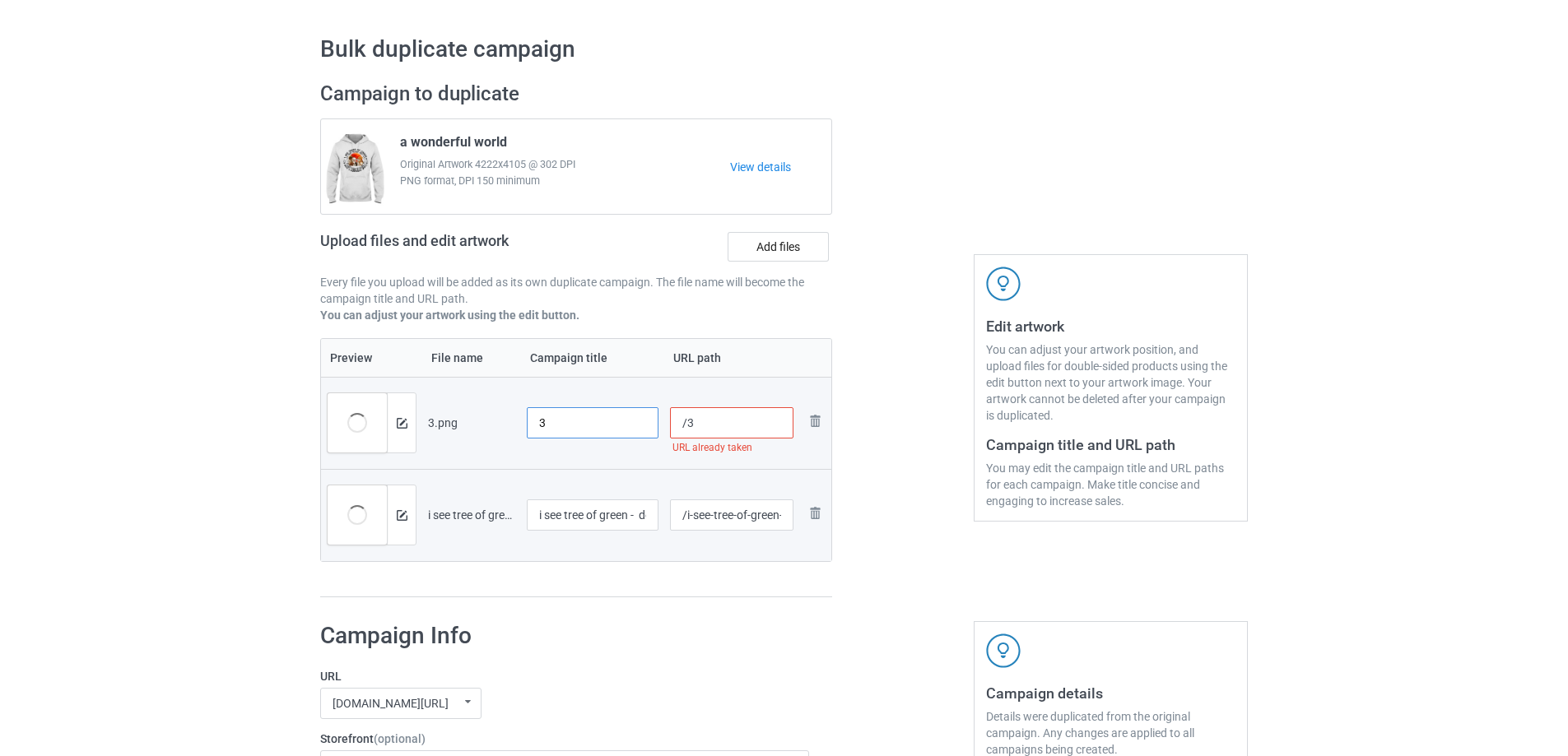
drag, startPoint x: 596, startPoint y: 419, endPoint x: 455, endPoint y: 419, distance: 141.0
click at [456, 419] on tr "Preview and edit artwork 3.png 3 /3 URL already taken Remove file" at bounding box center [576, 423] width 510 height 92
paste input "a wonderful world"
type input "a wonderful world"
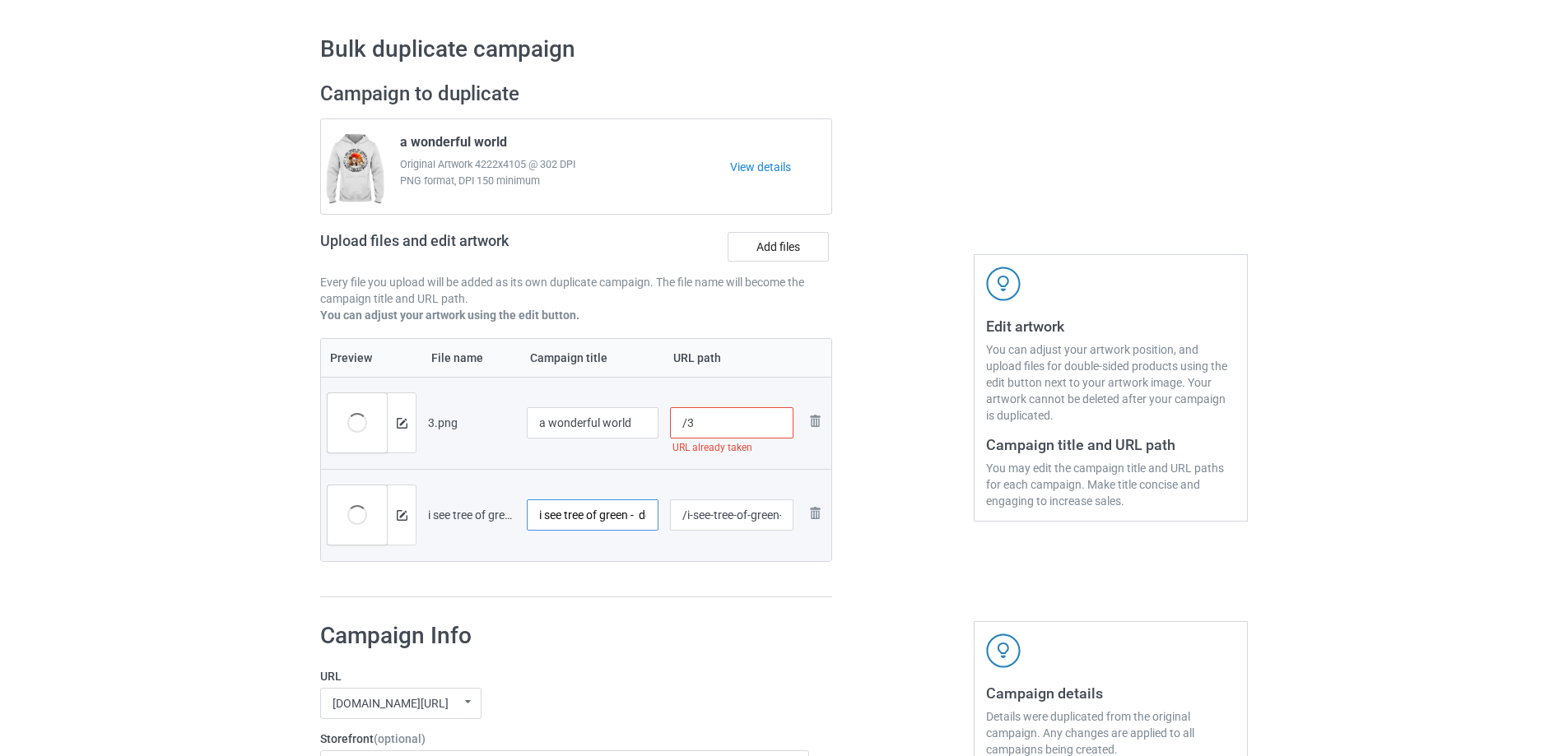
drag, startPoint x: 651, startPoint y: 510, endPoint x: 465, endPoint y: 501, distance: 186.2
click at [465, 501] on tr "Preview and edit artwork i see tree of green - dog paw.png i see tree of green …" at bounding box center [576, 515] width 510 height 92
paste input "a wonderful world"
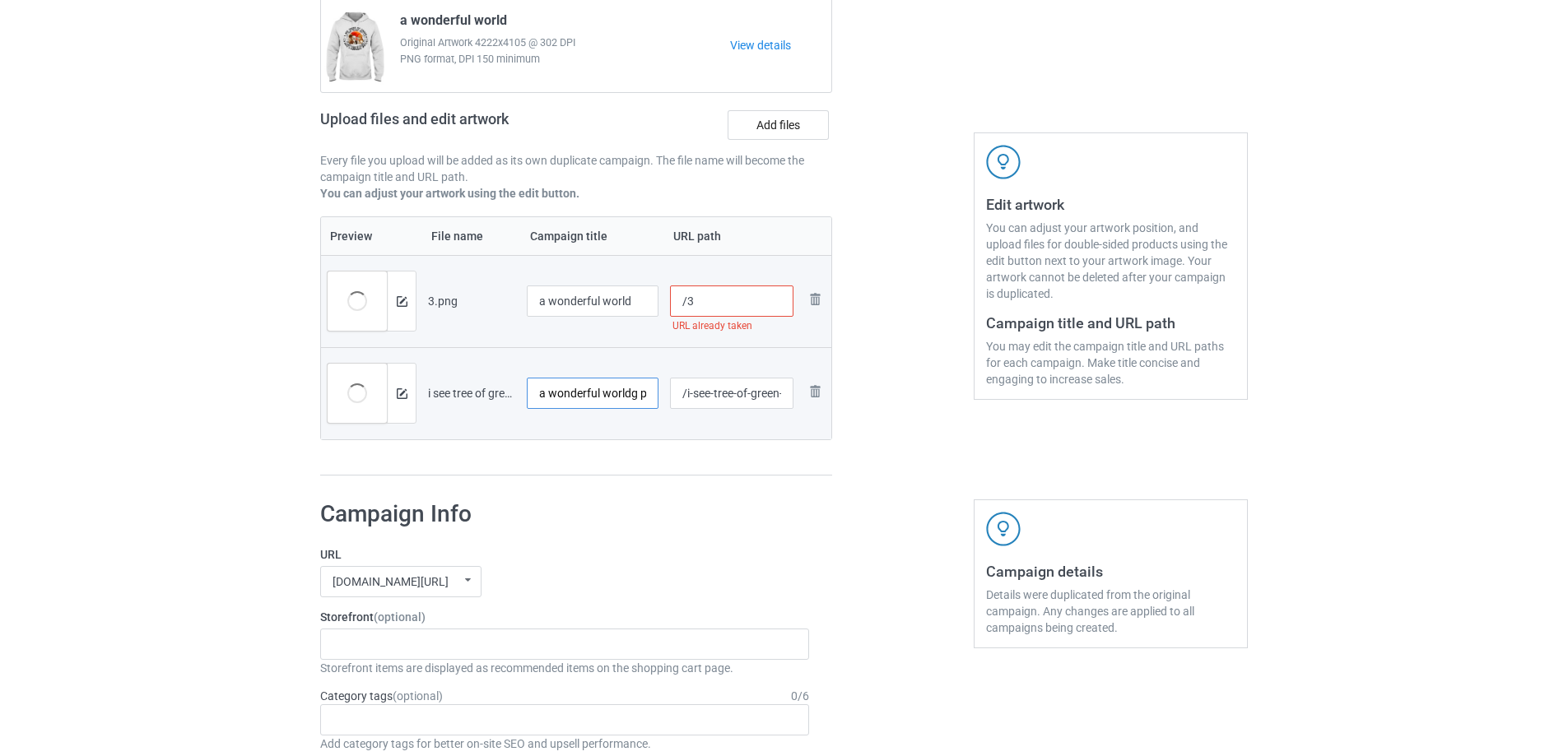
scroll to position [374, 0]
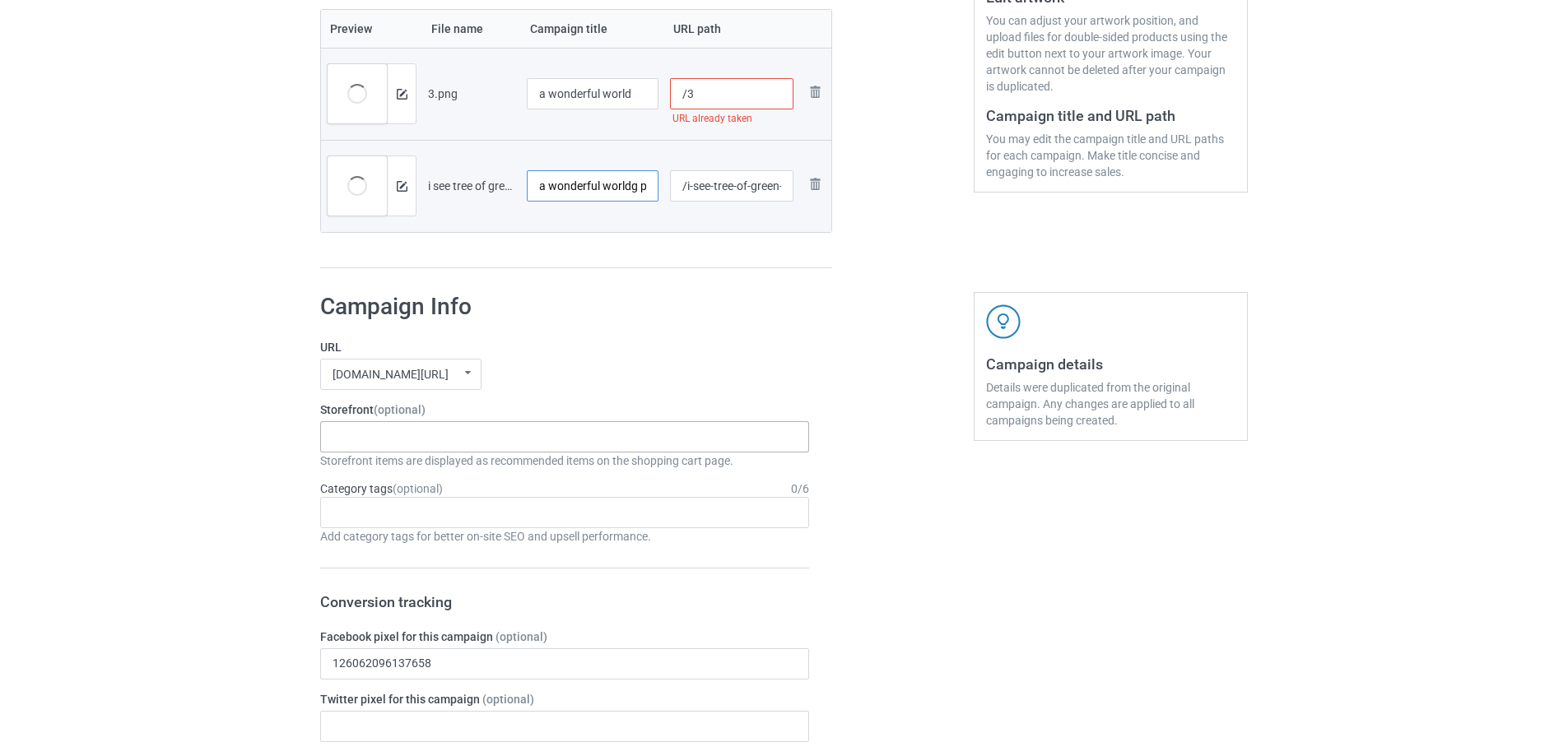
type input "a wonderful worldg paw"
click at [459, 429] on div "Oh look! A Bookstore! Best friends/ Besties 2025 Jesus 2025 To my WIFE Mother's…" at bounding box center [565, 437] width 489 height 32
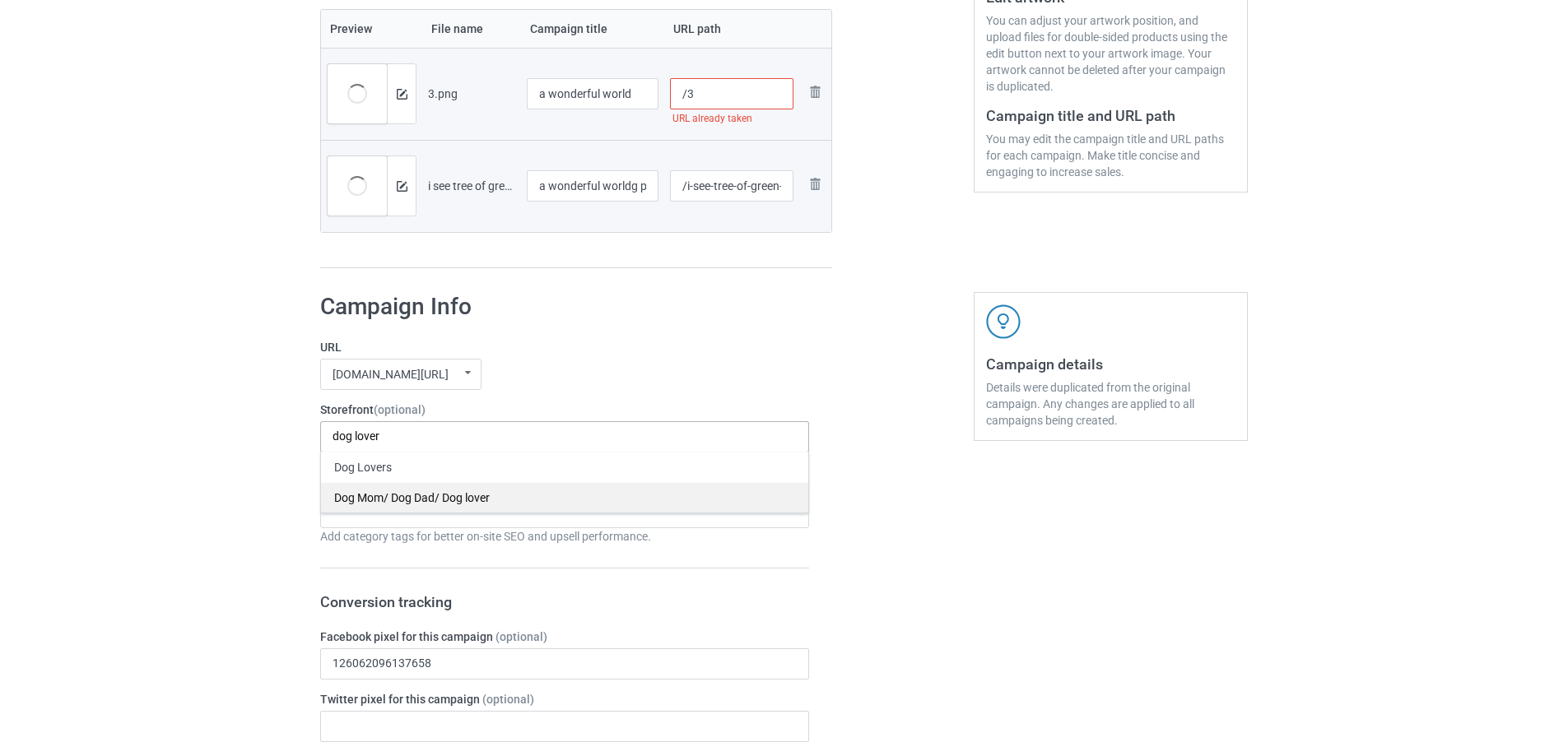
type input "dog lover"
click at [452, 495] on div "Dog Mom/ Dog Dad/ Dog lover" at bounding box center [565, 497] width 488 height 31
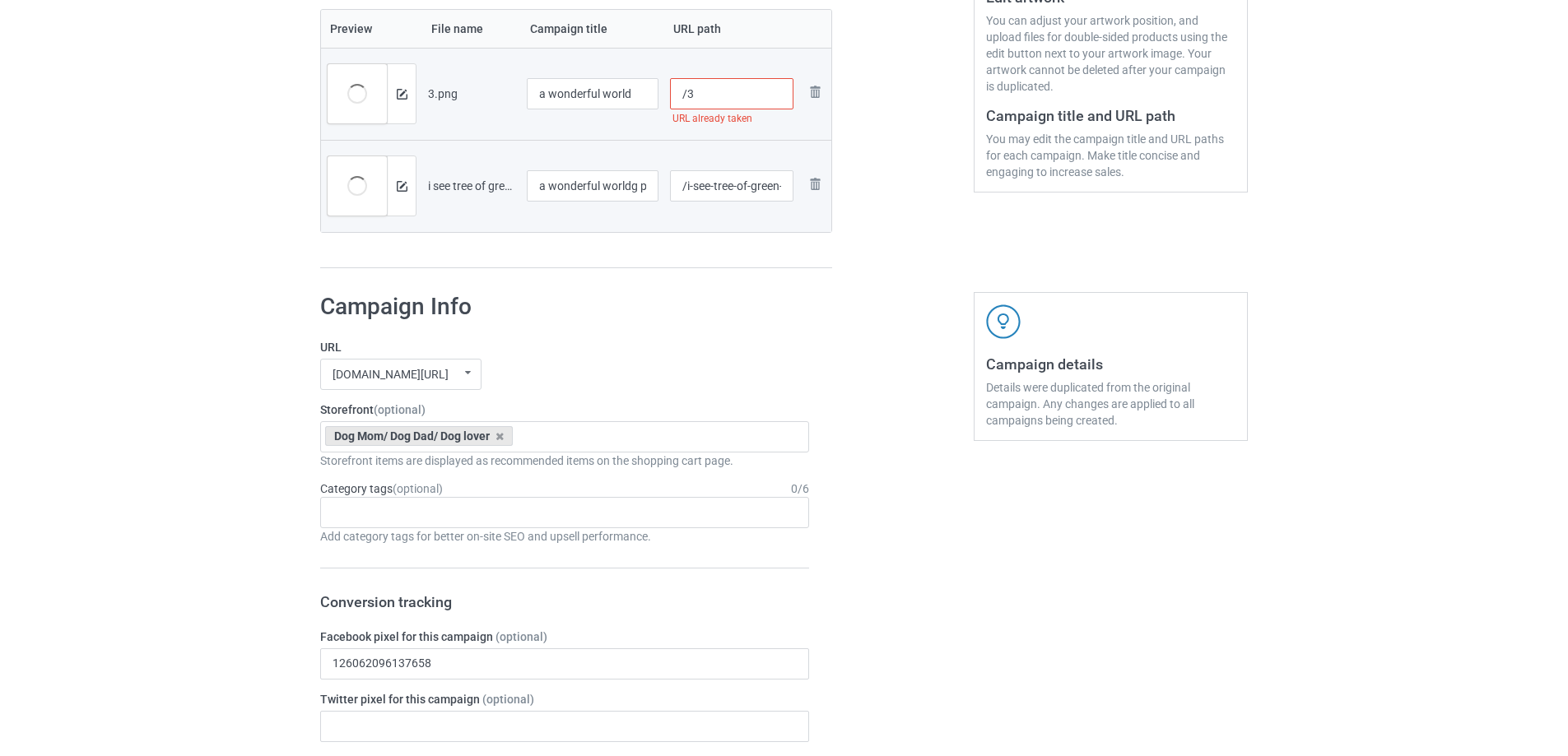
click at [189, 435] on div "Bulk duplicate campaign Campaign to duplicate a wonderful world Original Artwor…" at bounding box center [784, 742] width 1568 height 2143
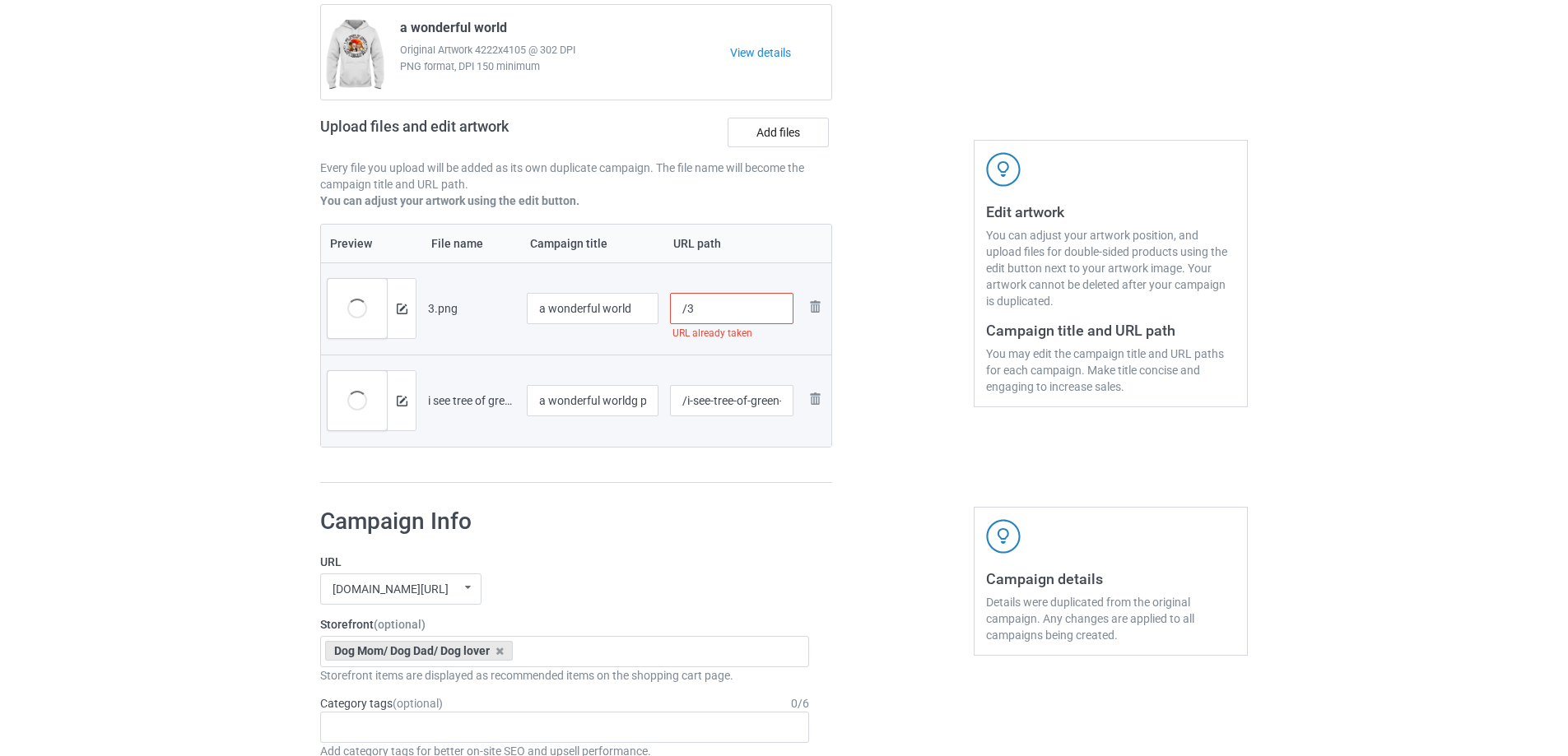
scroll to position [127, 0]
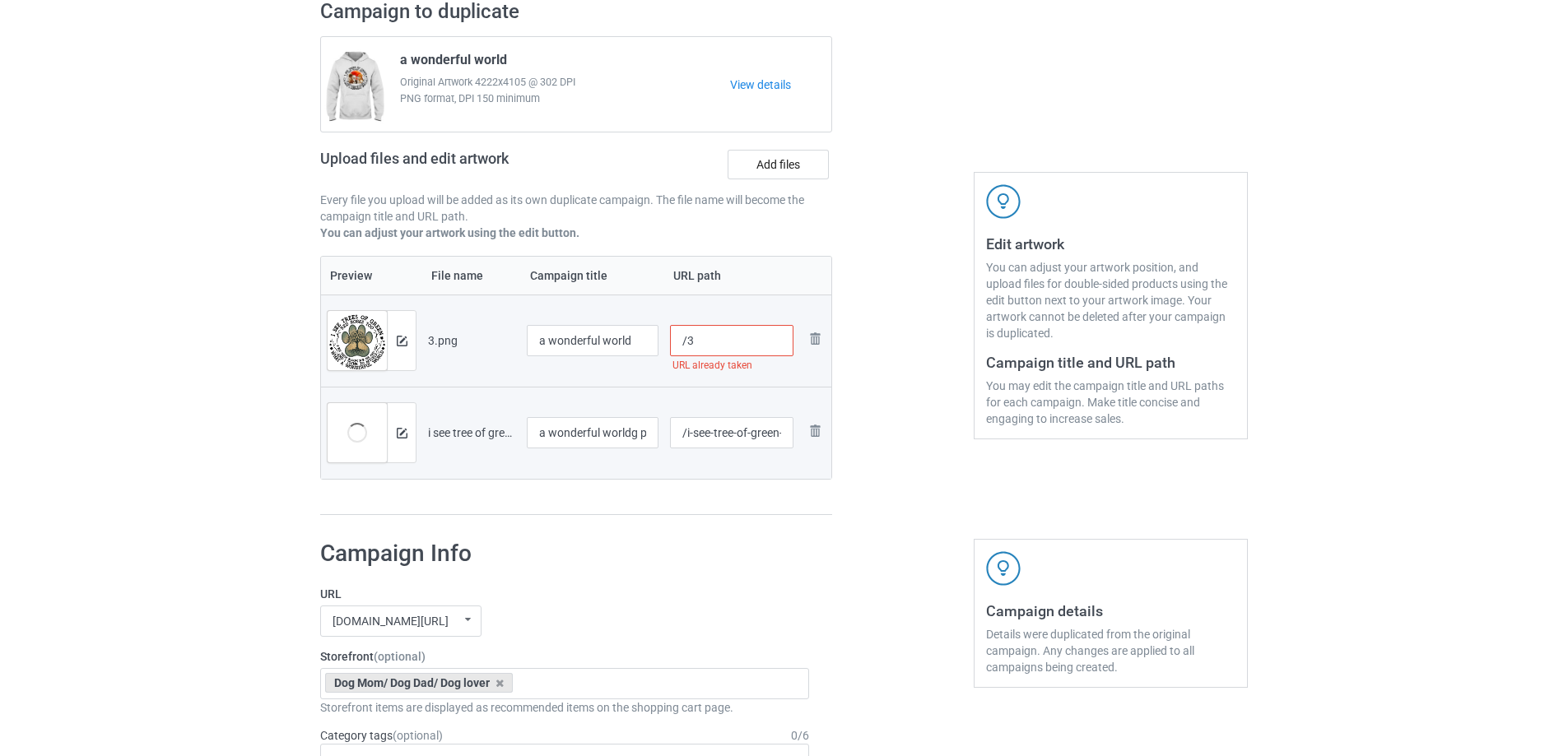
click at [727, 334] on input "/3" at bounding box center [732, 341] width 124 height 32
drag, startPoint x: 685, startPoint y: 436, endPoint x: 969, endPoint y: 469, distance: 285.9
click at [969, 469] on div "Campaign to duplicate a wonderful world Original Artwork 4222x4105 @ 302 DPI PN…" at bounding box center [783, 257] width 950 height 540
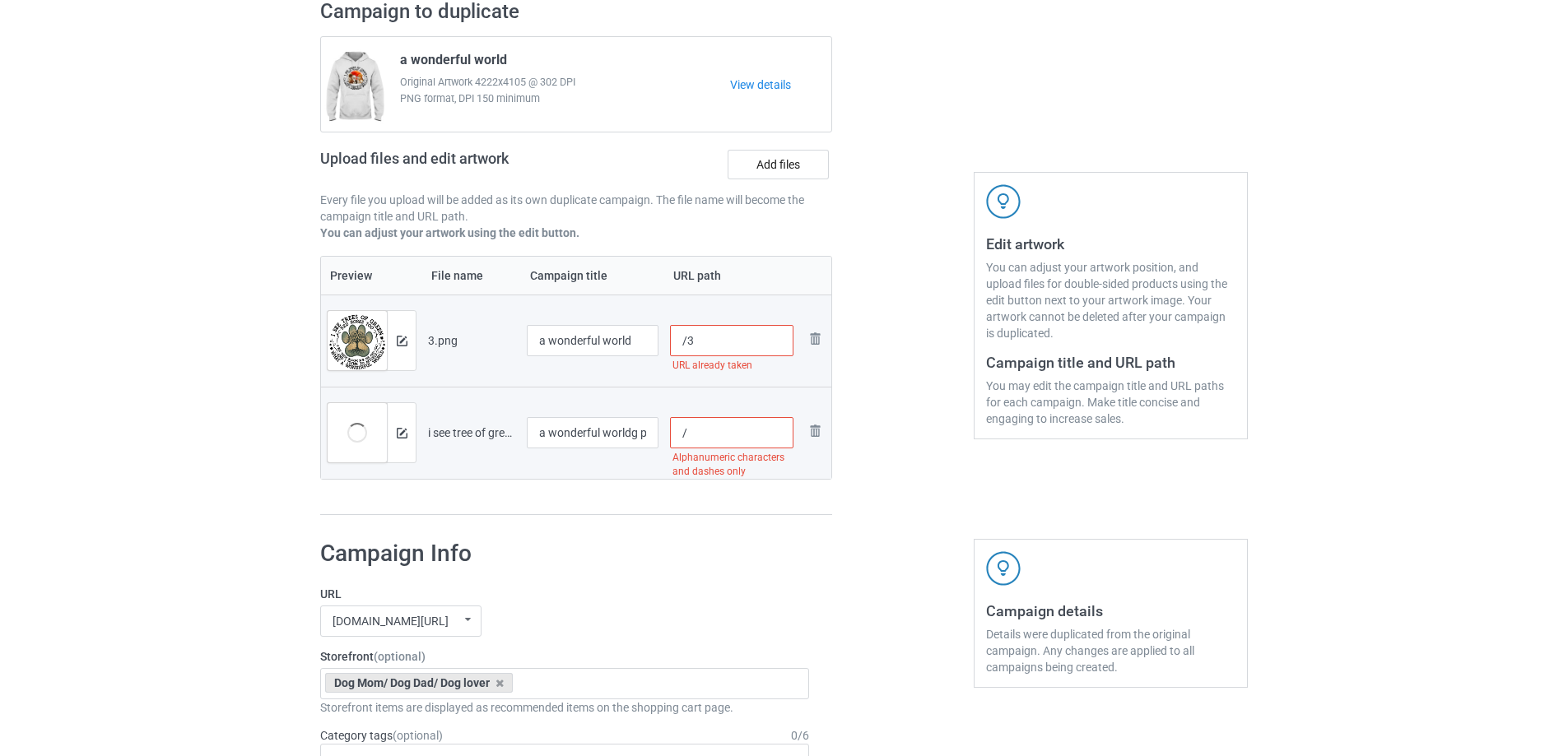
type input "/"
click at [718, 331] on input "/3" at bounding box center [732, 341] width 124 height 32
drag, startPoint x: 758, startPoint y: 343, endPoint x: 685, endPoint y: 341, distance: 73.0
click at [685, 341] on input "/dog-world" at bounding box center [732, 341] width 124 height 32
type input "/dog-world"
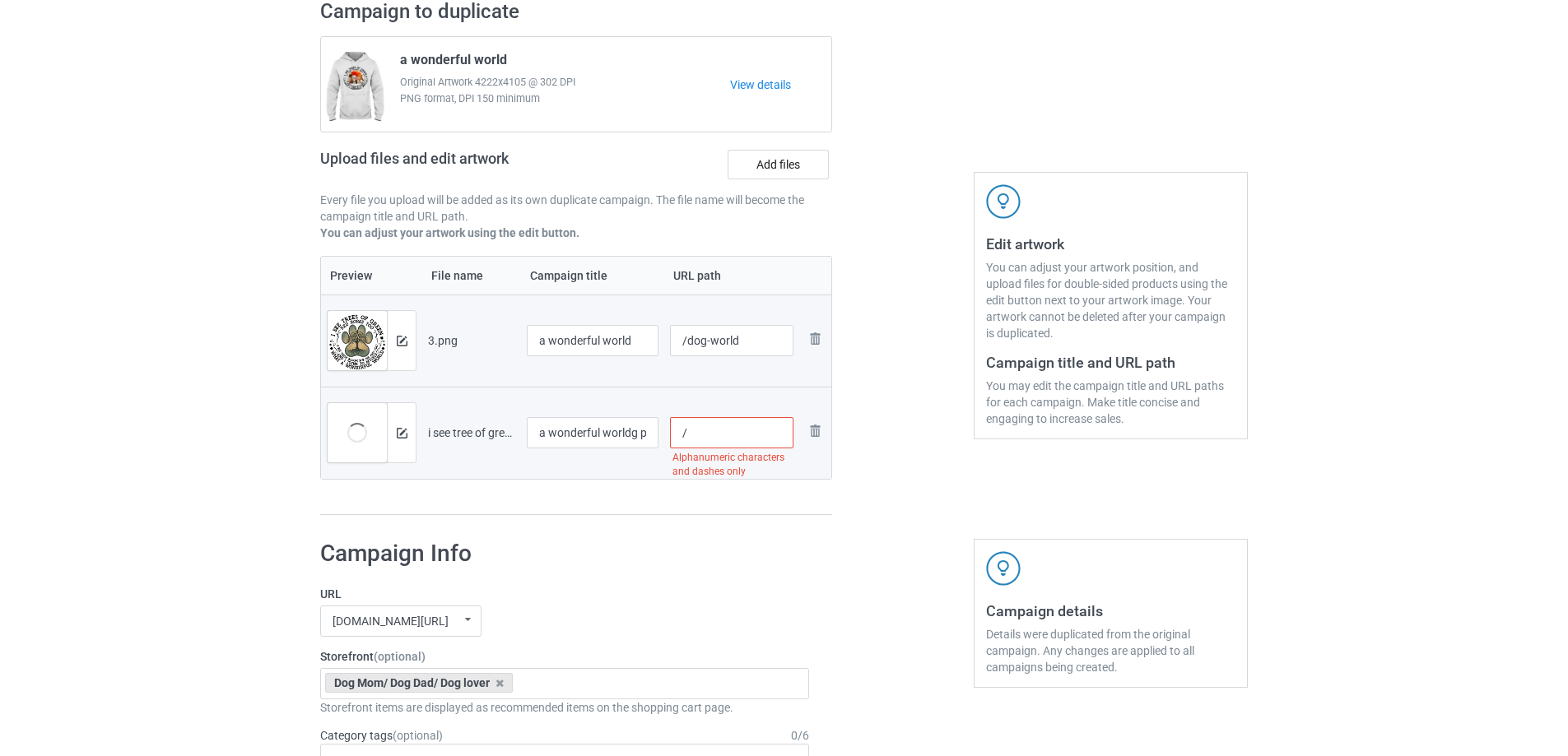
click at [734, 433] on input "/" at bounding box center [732, 433] width 124 height 32
paste input "dog-world"
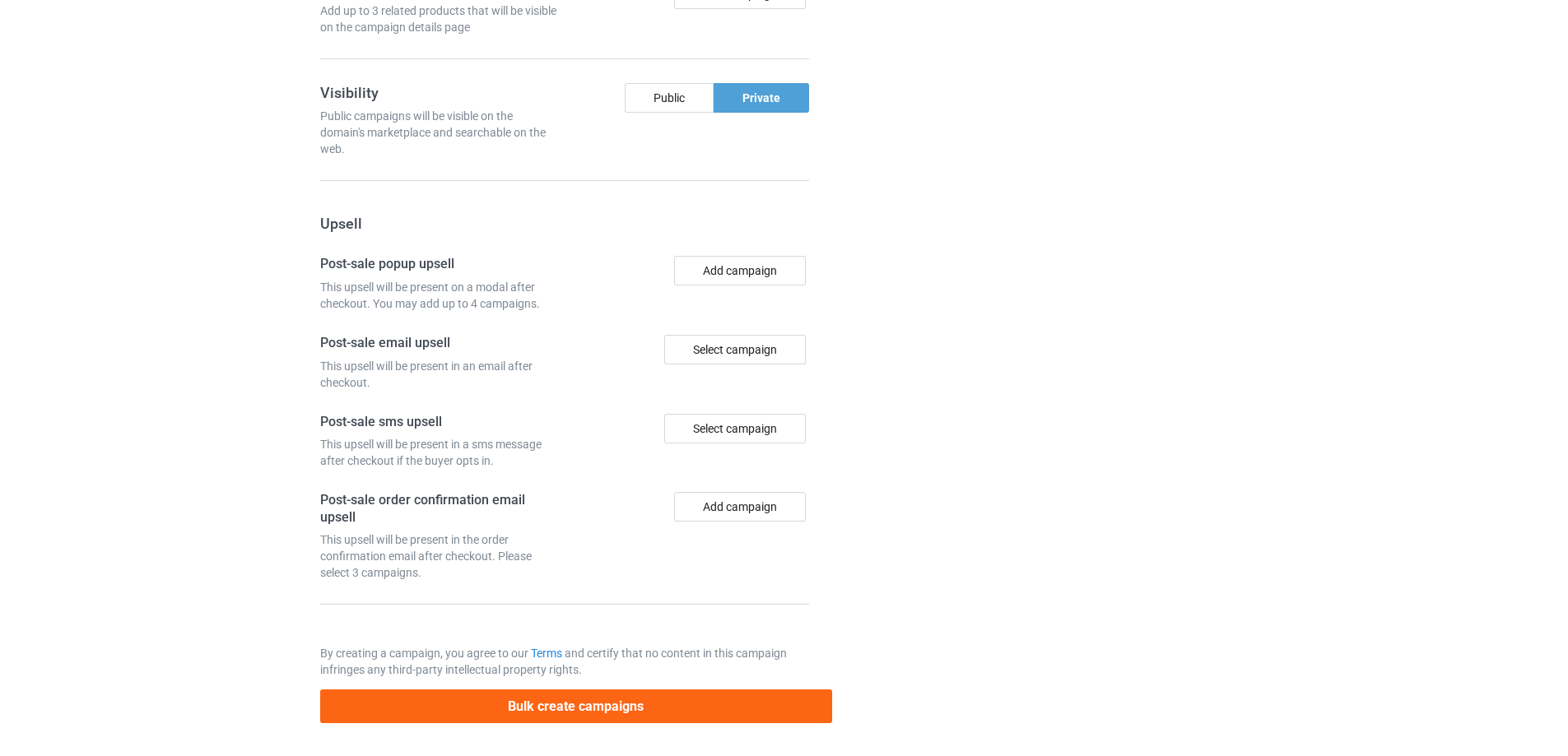
scroll to position [1431, 0]
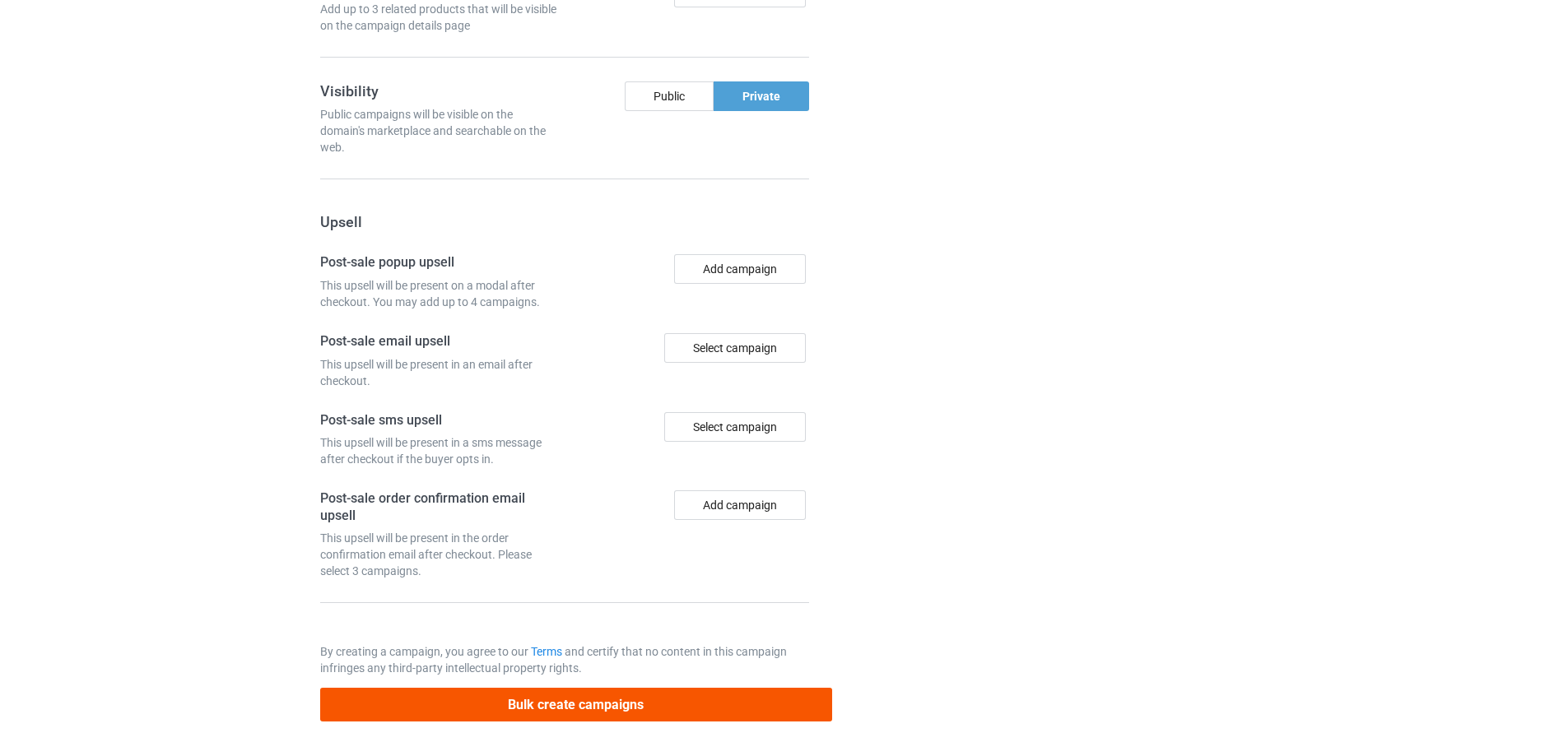
type input "/dog-world-1"
click at [674, 710] on button "Bulk create campaigns" at bounding box center [576, 705] width 512 height 33
